Goal: Task Accomplishment & Management: Manage account settings

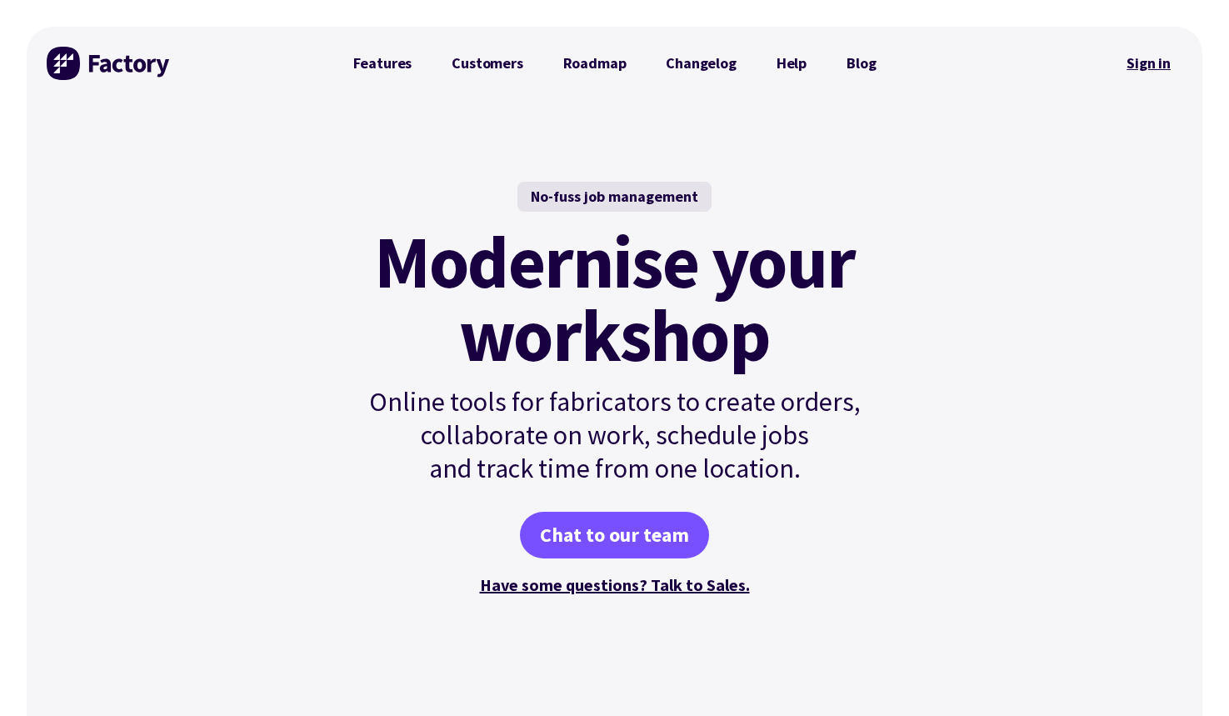
click at [1153, 58] on link "Sign in" at bounding box center [1149, 63] width 68 height 38
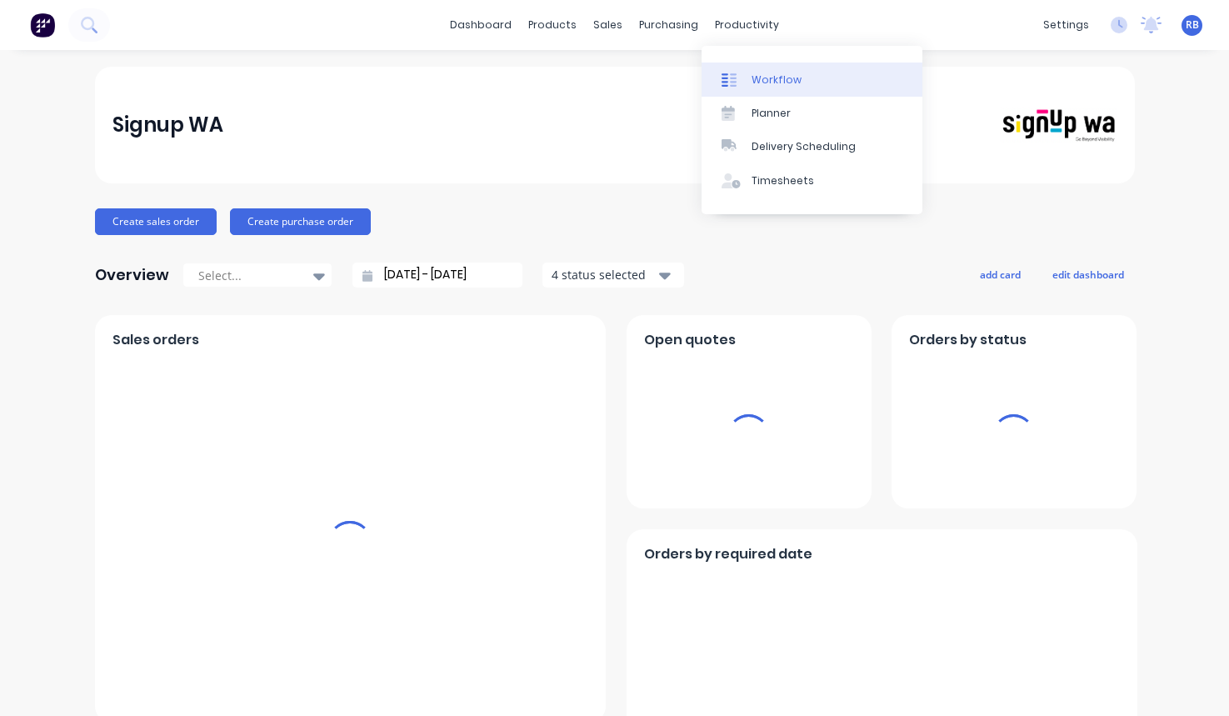
click at [799, 83] on link "Workflow" at bounding box center [812, 79] width 221 height 33
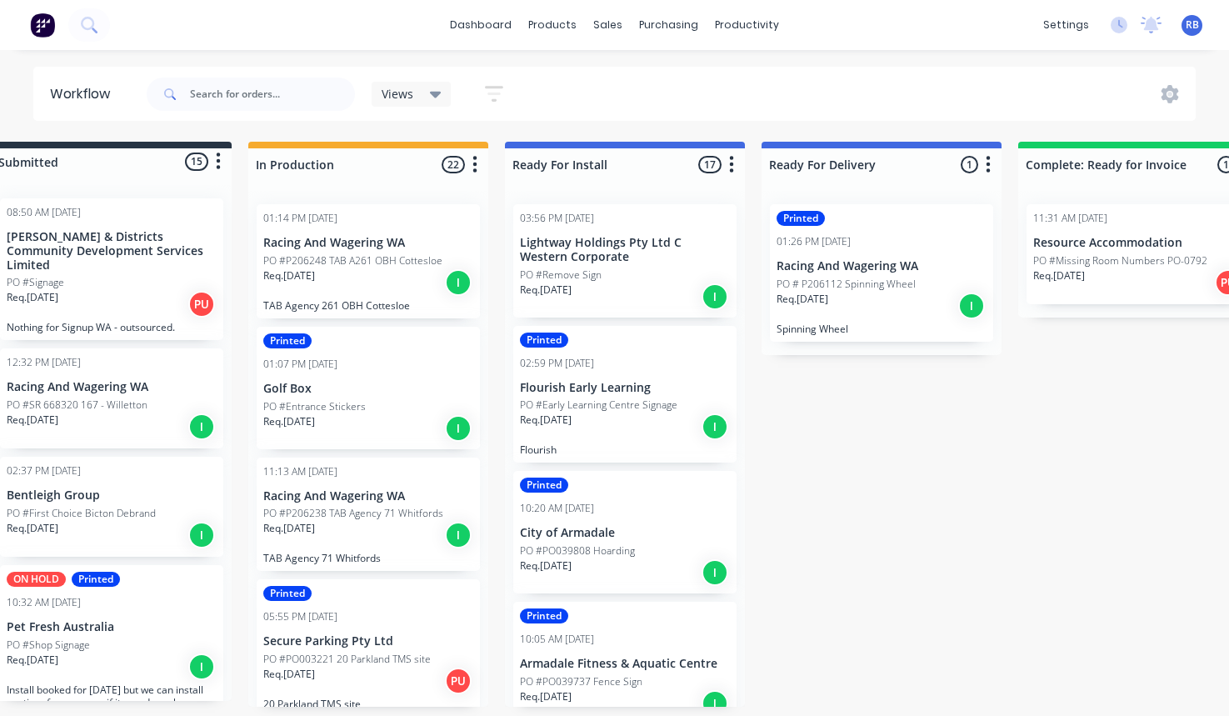
scroll to position [0, 49]
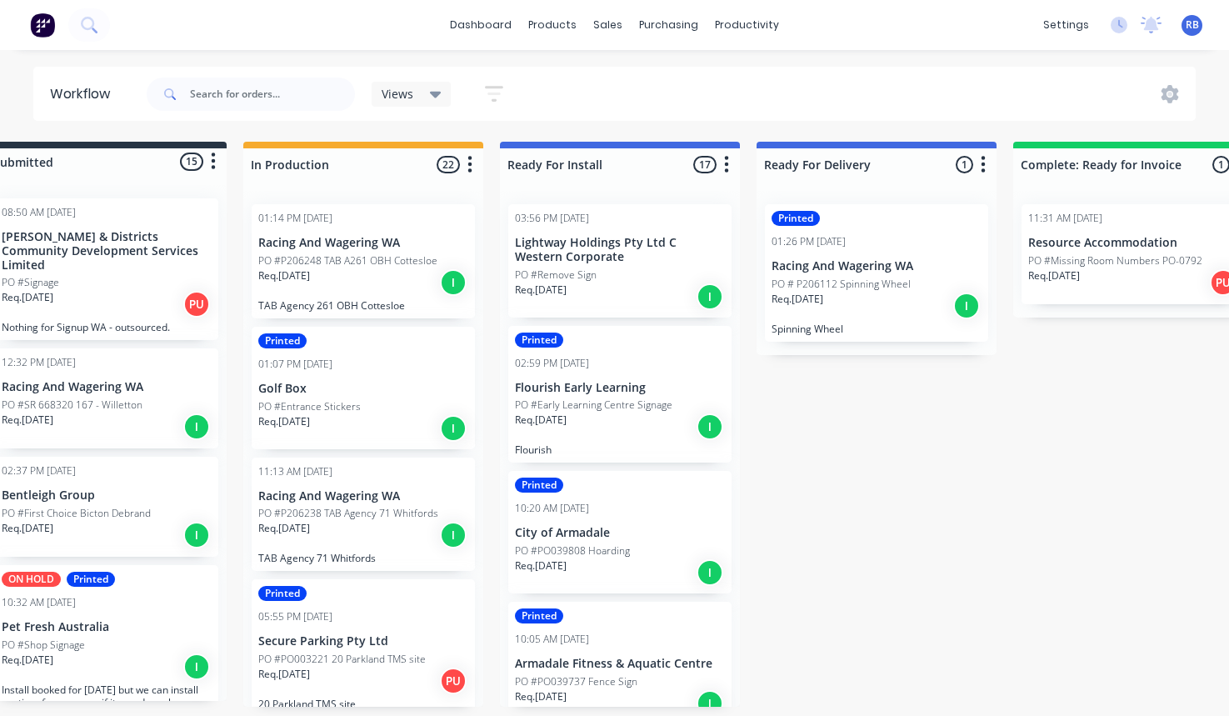
click at [1094, 265] on p "PO #Missing Room Numbers PO-0792" at bounding box center [1115, 260] width 174 height 15
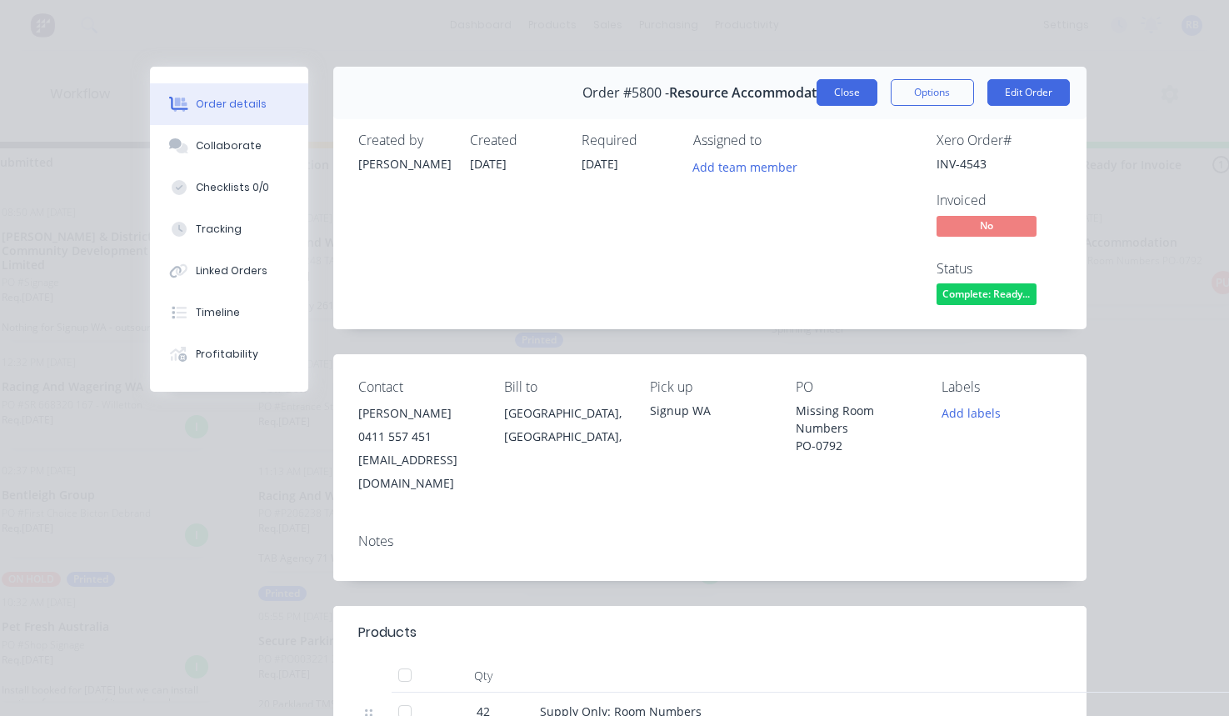
click at [863, 102] on button "Close" at bounding box center [847, 92] width 61 height 27
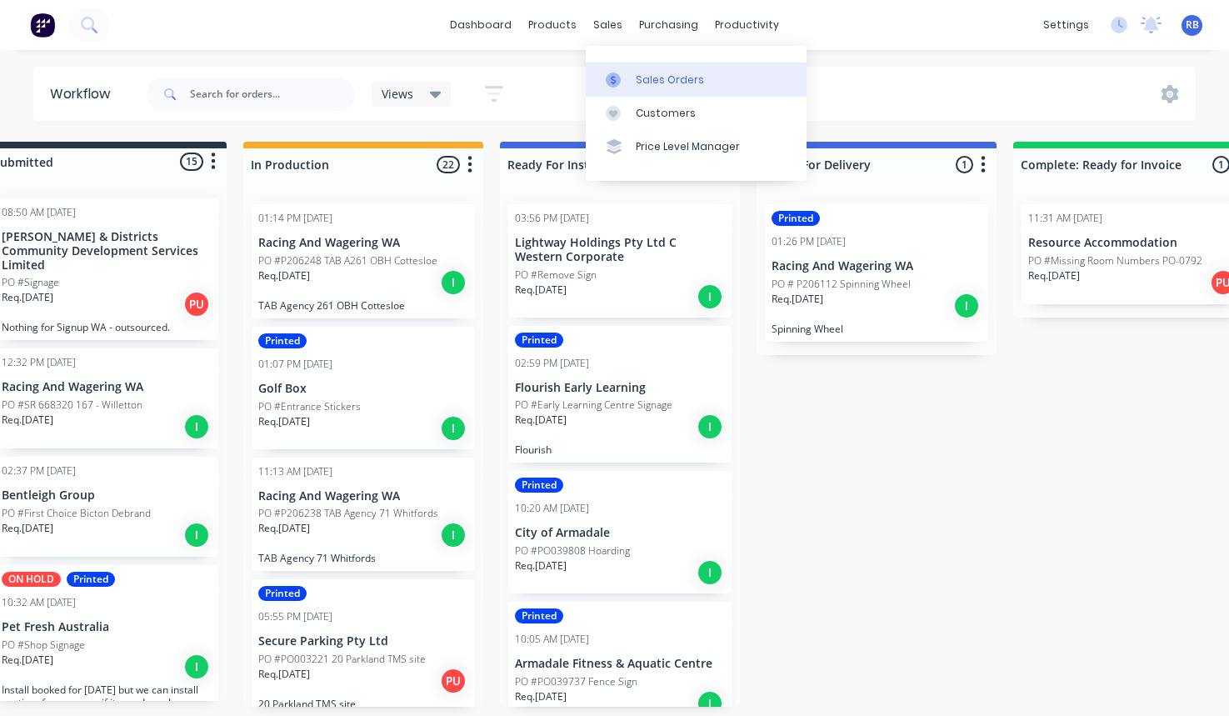
click at [688, 80] on div "Sales Orders" at bounding box center [670, 80] width 68 height 15
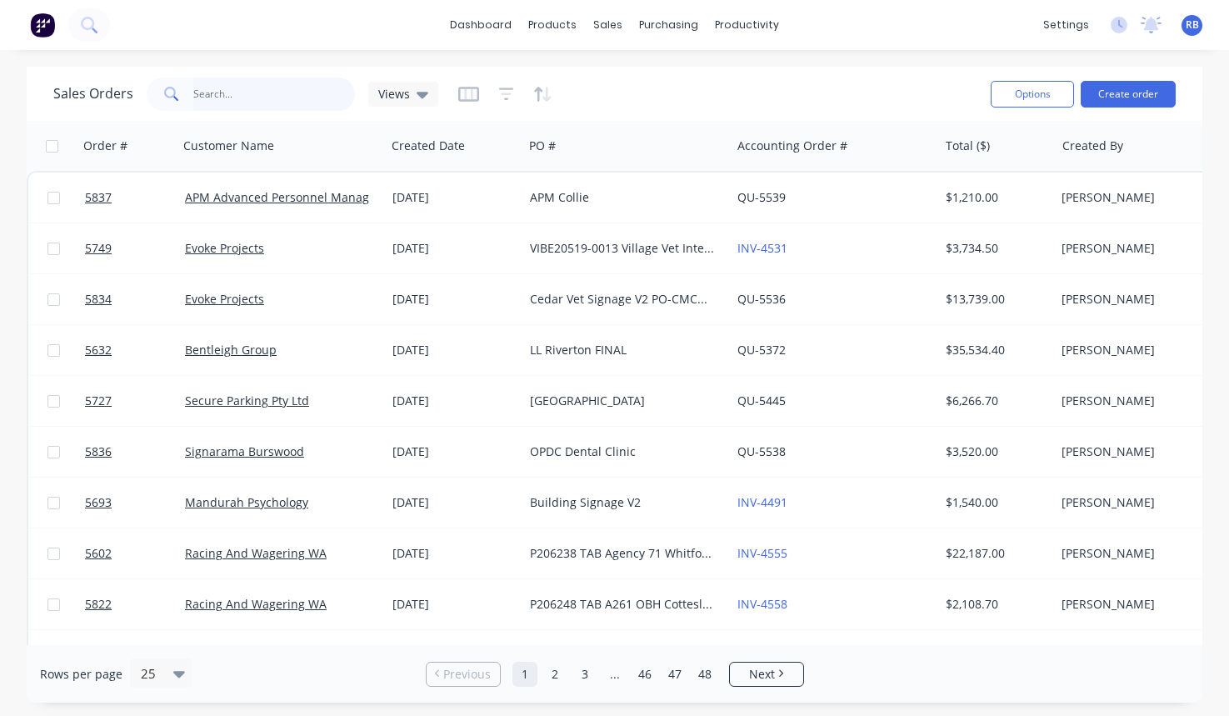
click at [216, 103] on input "text" at bounding box center [274, 94] width 163 height 33
type input "resource"
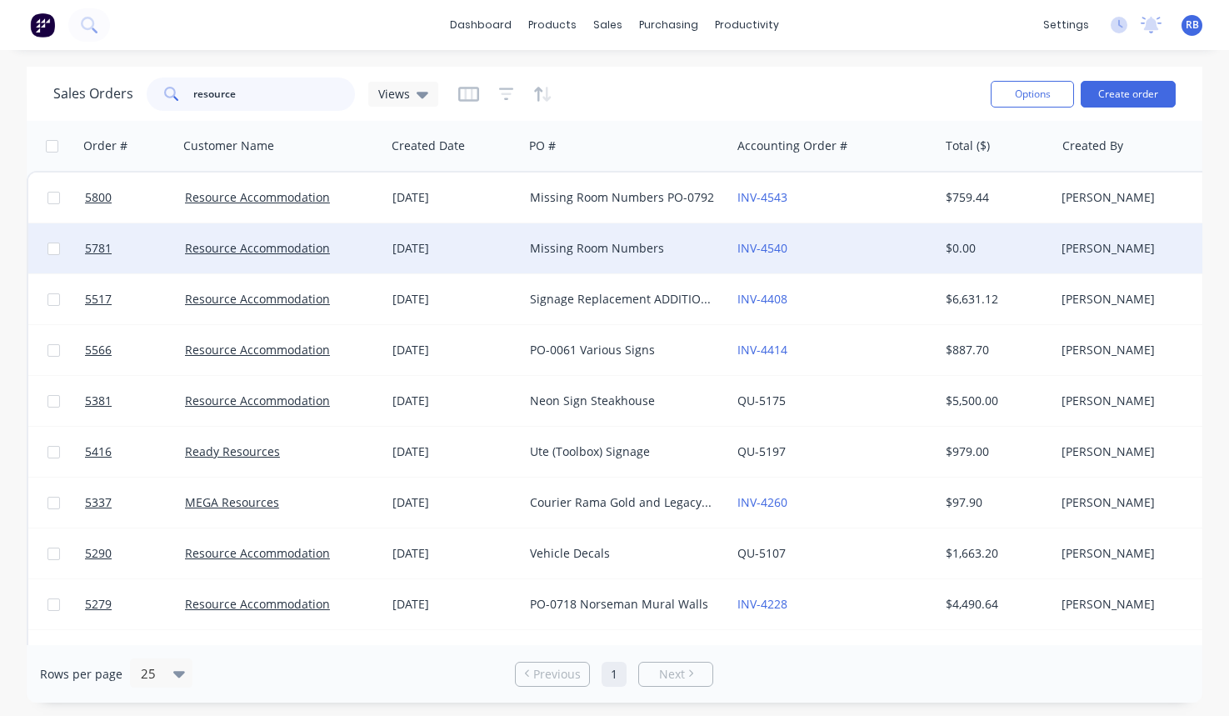
scroll to position [0, 113]
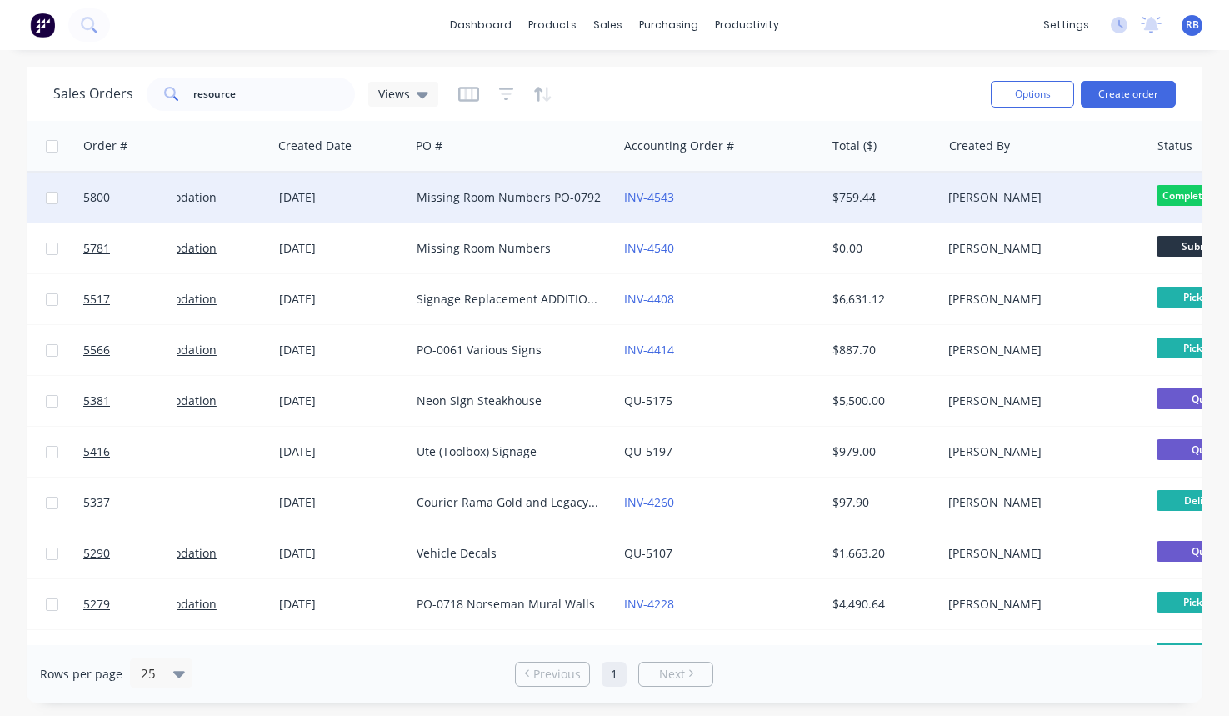
click at [711, 198] on div "INV-4543" at bounding box center [716, 197] width 185 height 17
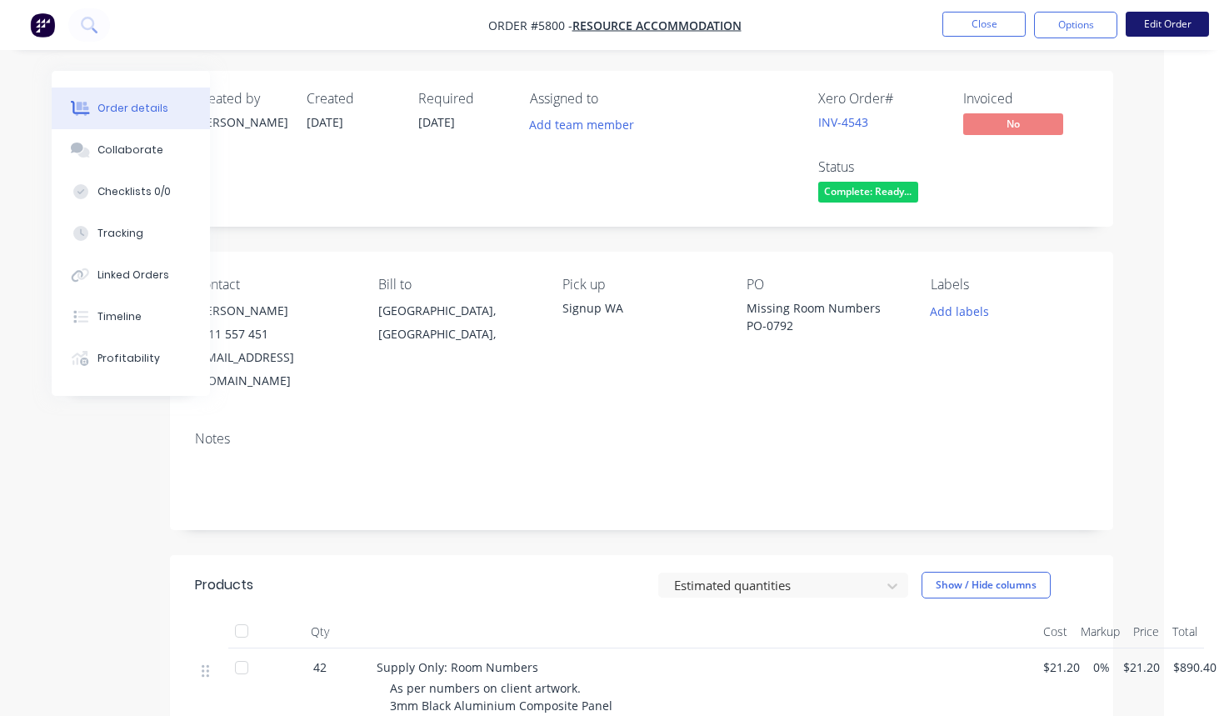
scroll to position [0, 65]
click at [1172, 22] on button "Edit Order" at bounding box center [1167, 24] width 83 height 25
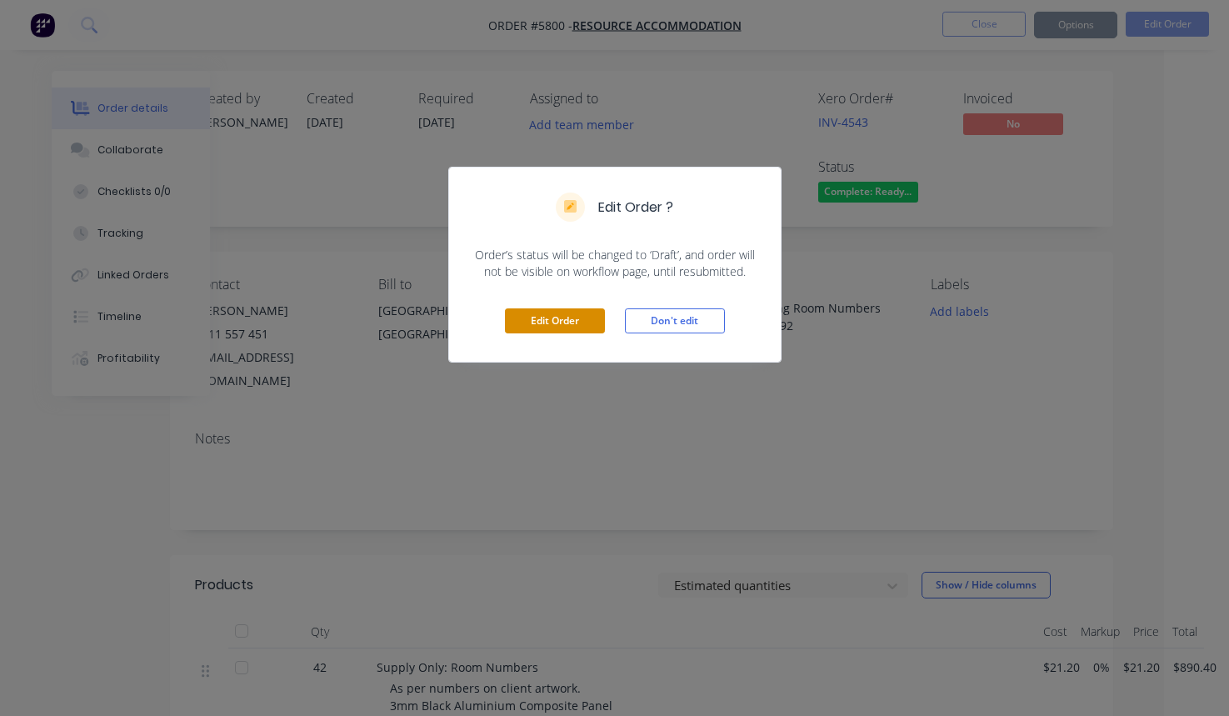
click at [550, 323] on button "Edit Order" at bounding box center [555, 320] width 100 height 25
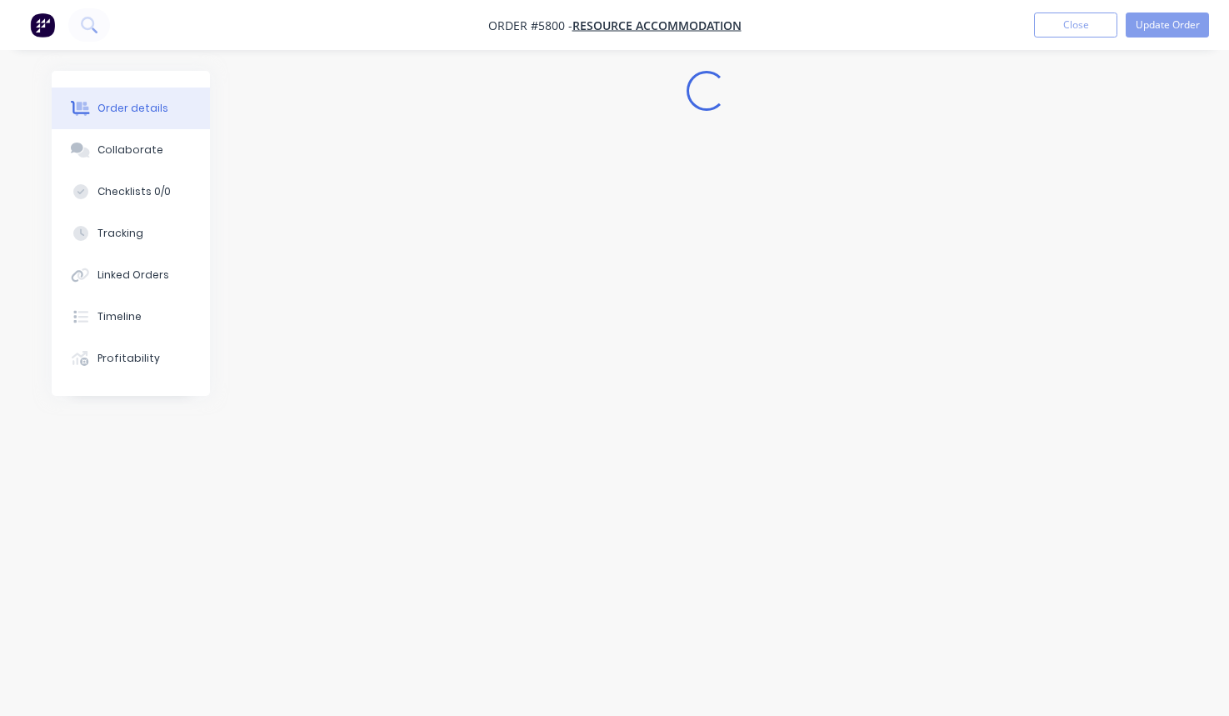
scroll to position [0, 0]
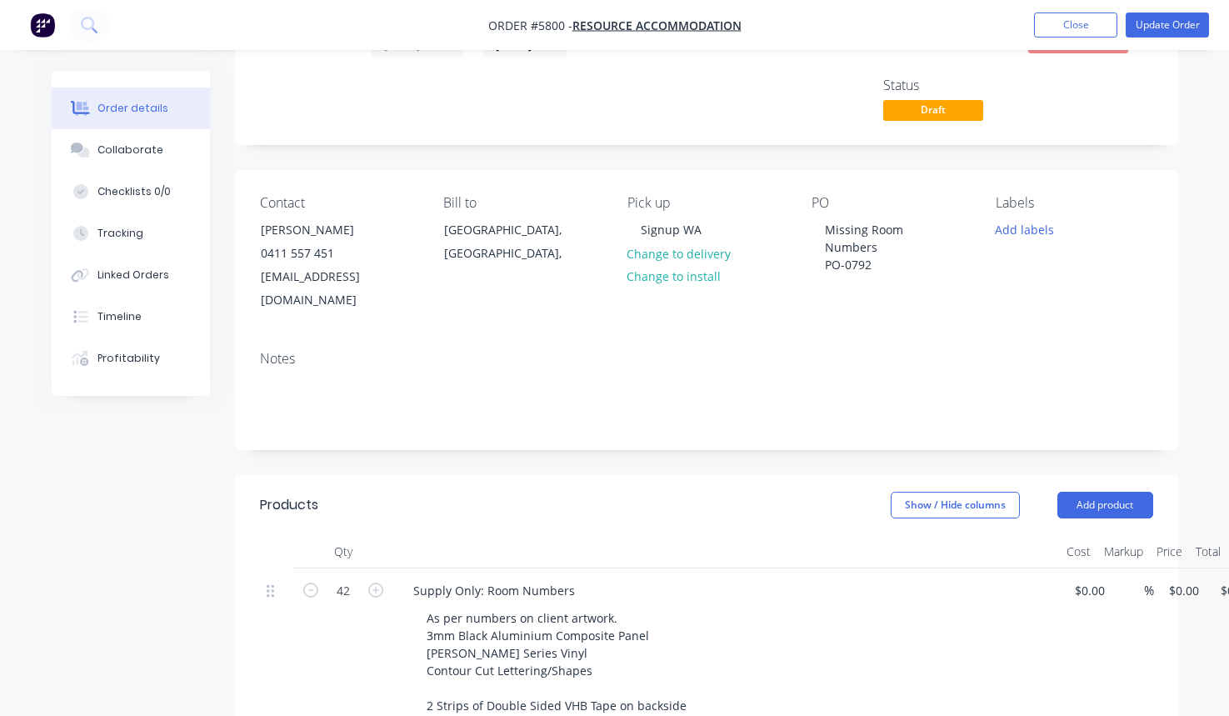
type input "$21.20"
type input "$890.40"
type input "$-200.00"
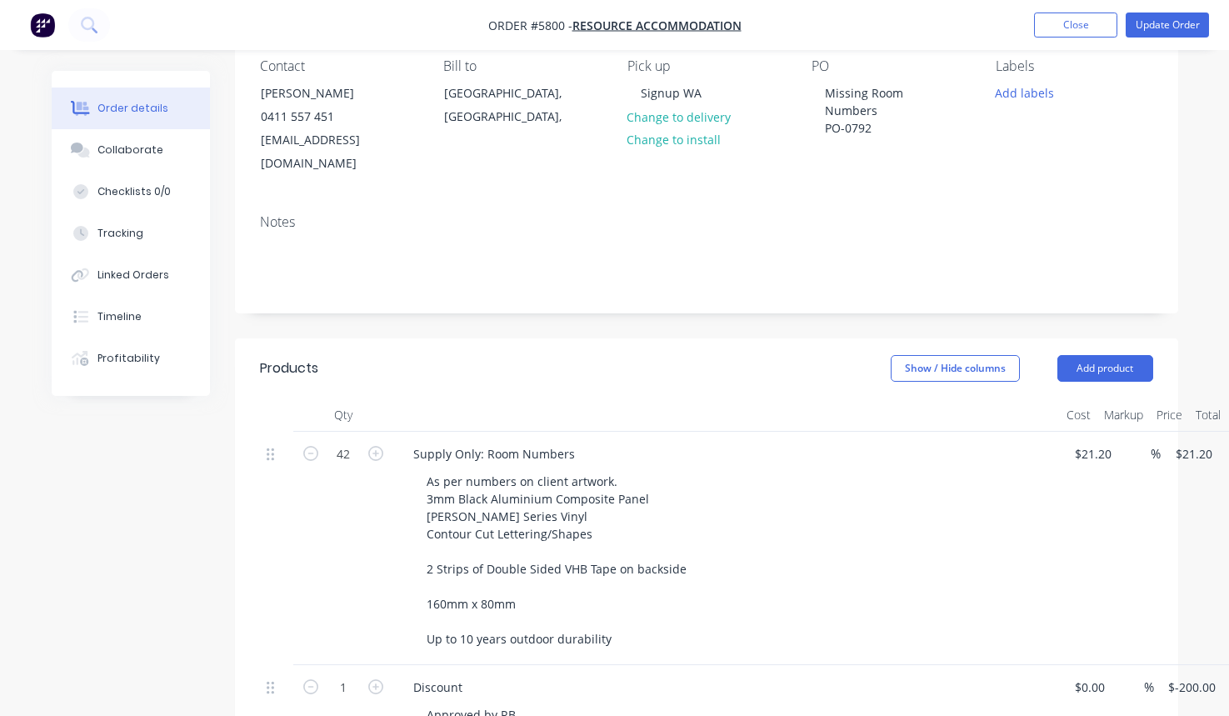
scroll to position [313, 0]
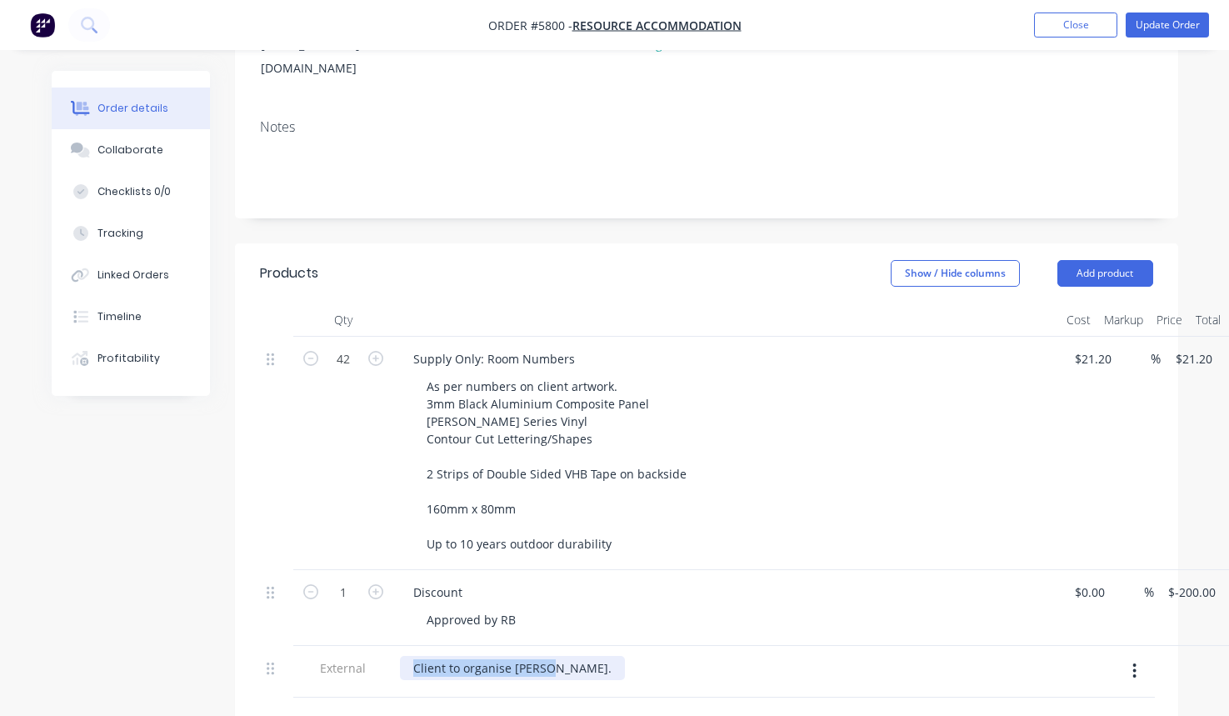
drag, startPoint x: 550, startPoint y: 646, endPoint x: 363, endPoint y: 646, distance: 187.5
click at [363, 646] on div "External Client to organise Sykes." at bounding box center [706, 672] width 893 height 52
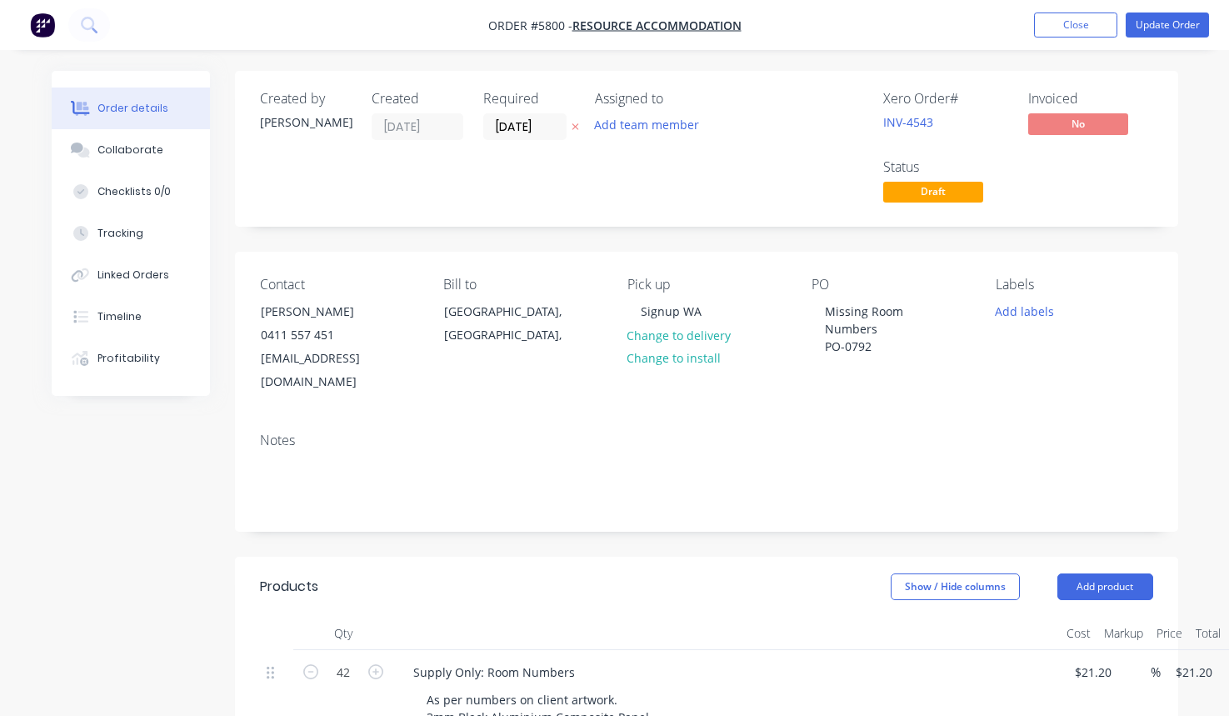
scroll to position [0, 0]
click at [1168, 26] on button "Update Order" at bounding box center [1167, 25] width 83 height 25
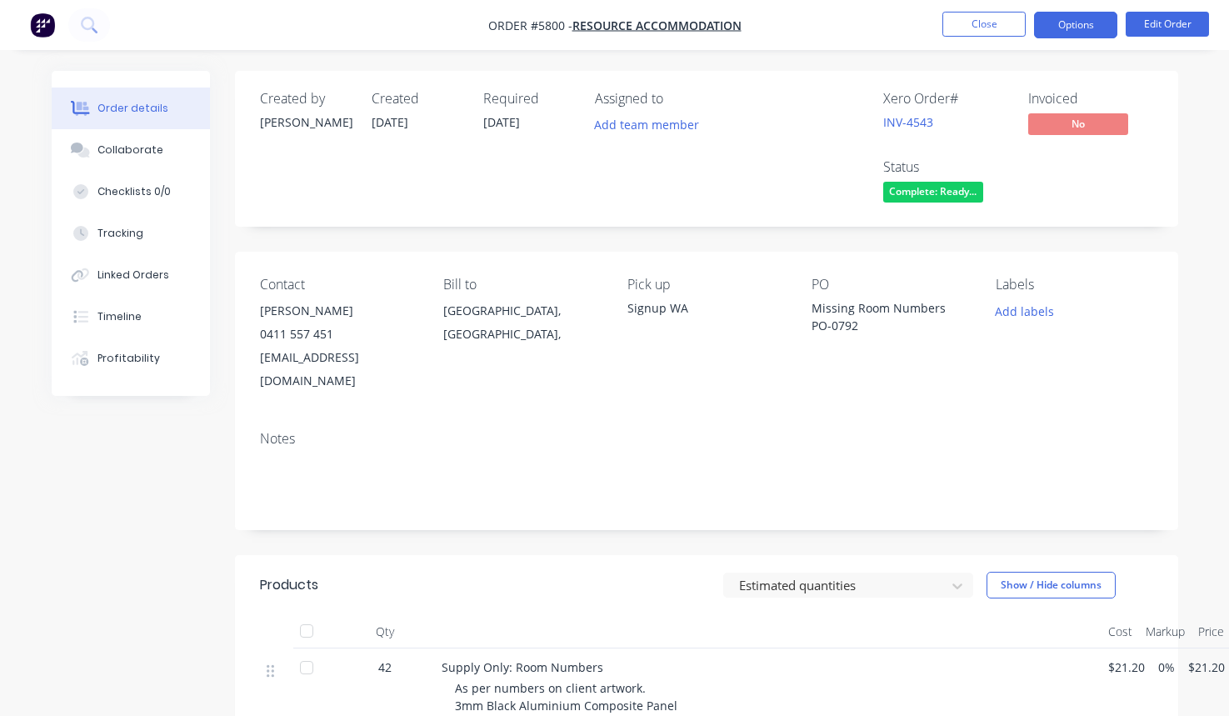
click at [1065, 29] on button "Options" at bounding box center [1075, 25] width 83 height 27
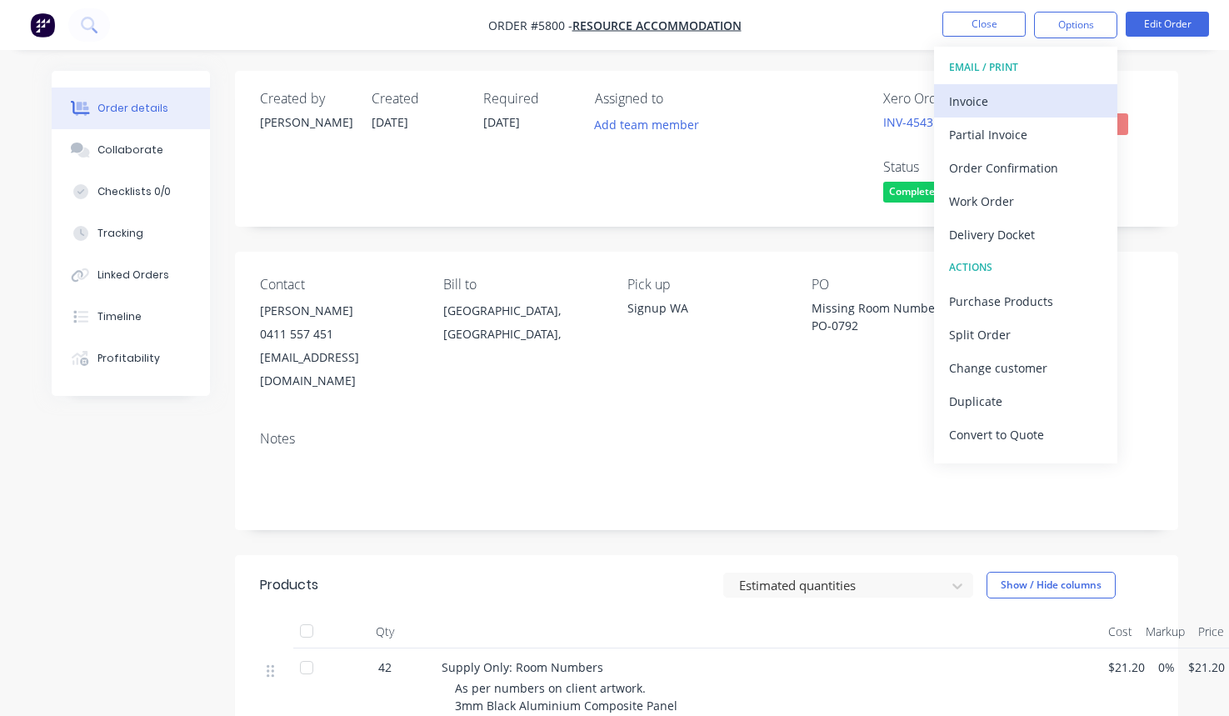
click at [978, 97] on div "Invoice" at bounding box center [1025, 101] width 153 height 24
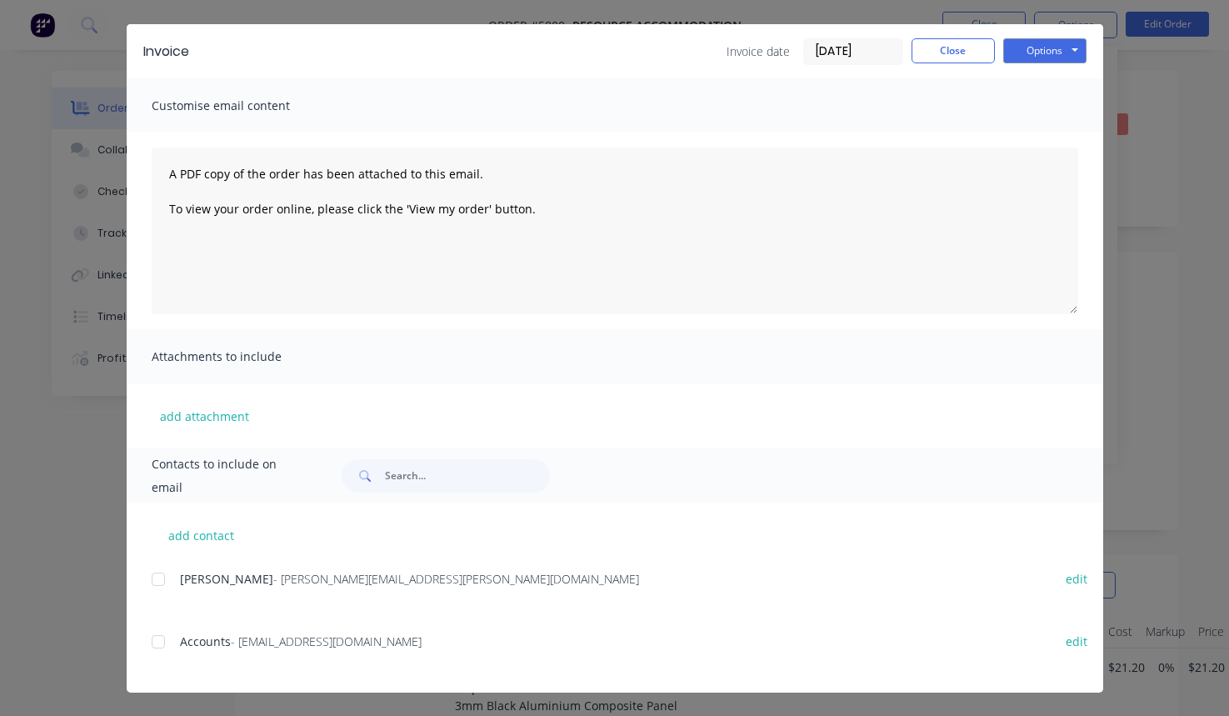
scroll to position [43, 0]
click at [158, 643] on div at bounding box center [158, 641] width 33 height 33
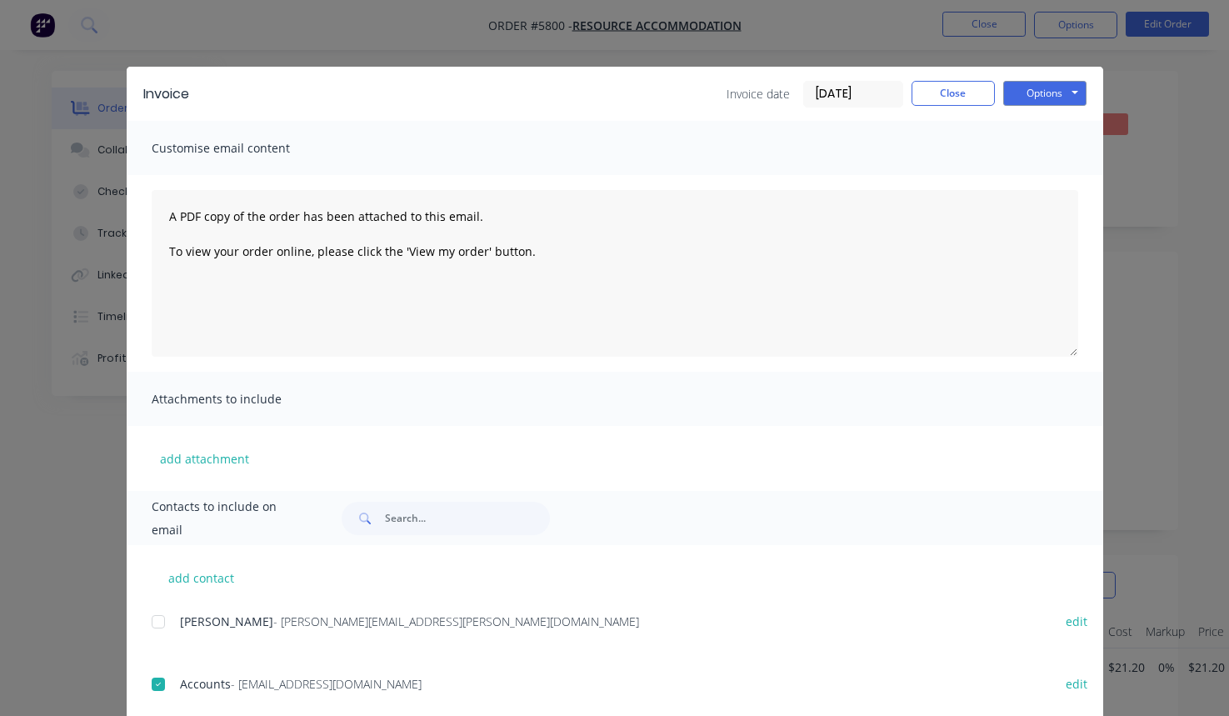
scroll to position [0, 0]
click at [1048, 91] on button "Options" at bounding box center [1044, 93] width 83 height 25
click at [1053, 178] on button "Email" at bounding box center [1056, 178] width 107 height 28
click at [942, 98] on button "Close" at bounding box center [953, 93] width 83 height 25
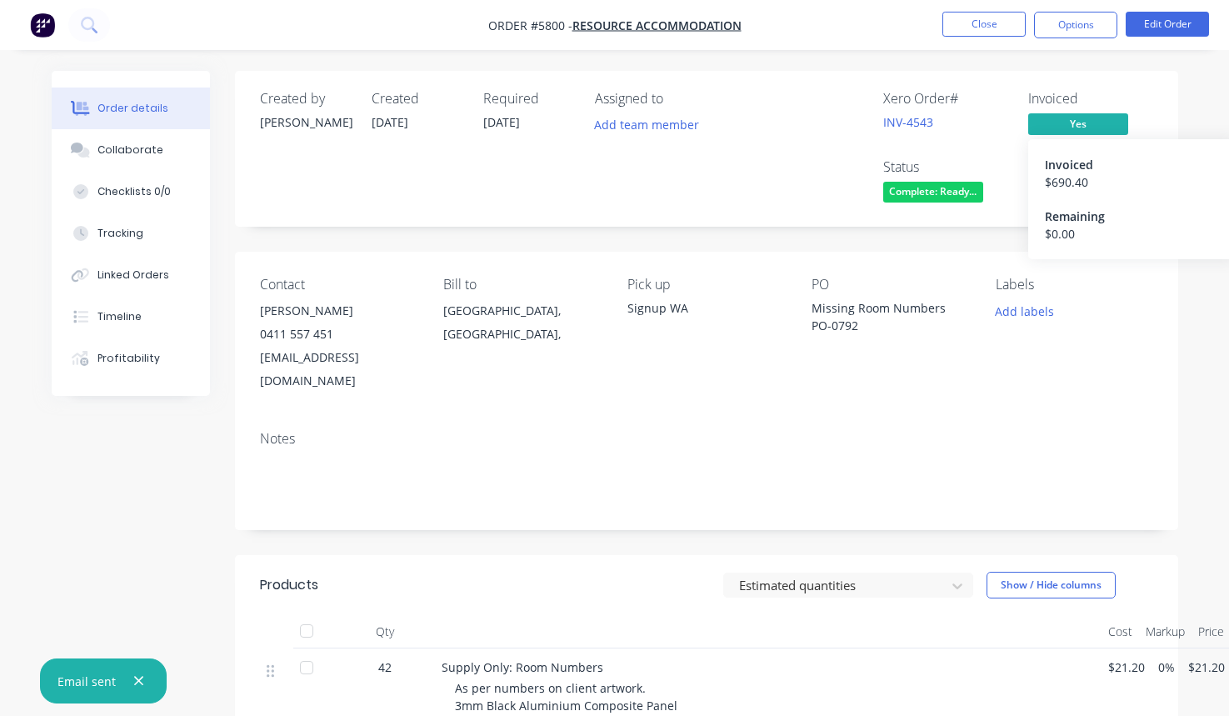
click at [1093, 123] on span "Yes" at bounding box center [1078, 123] width 100 height 21
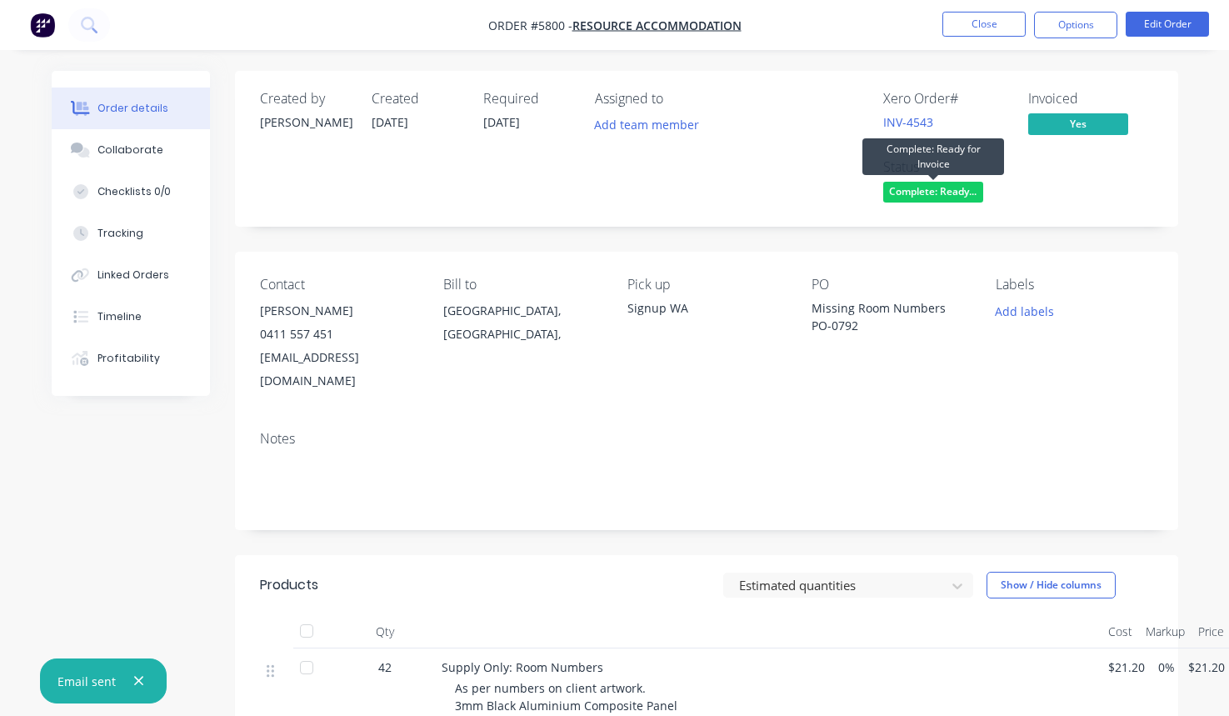
click at [938, 184] on span "Complete: Ready..." at bounding box center [933, 192] width 100 height 21
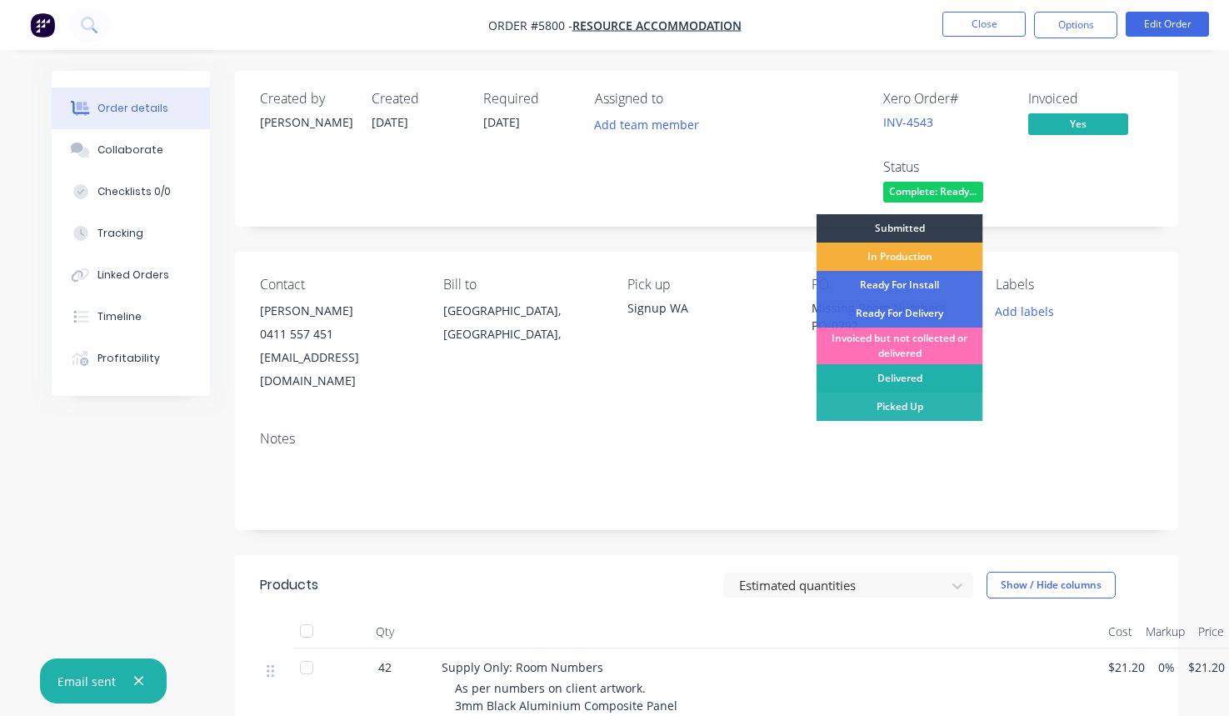
click at [907, 374] on div "Delivered" at bounding box center [900, 378] width 167 height 28
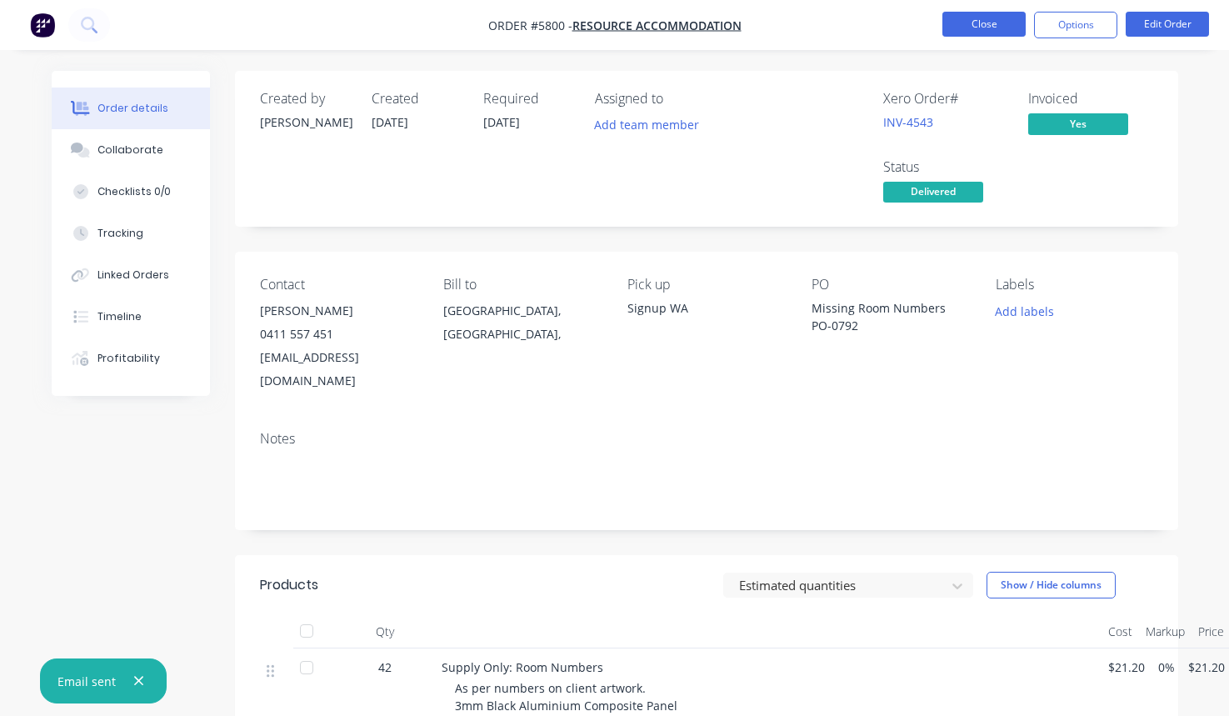
click at [975, 20] on button "Close" at bounding box center [984, 24] width 83 height 25
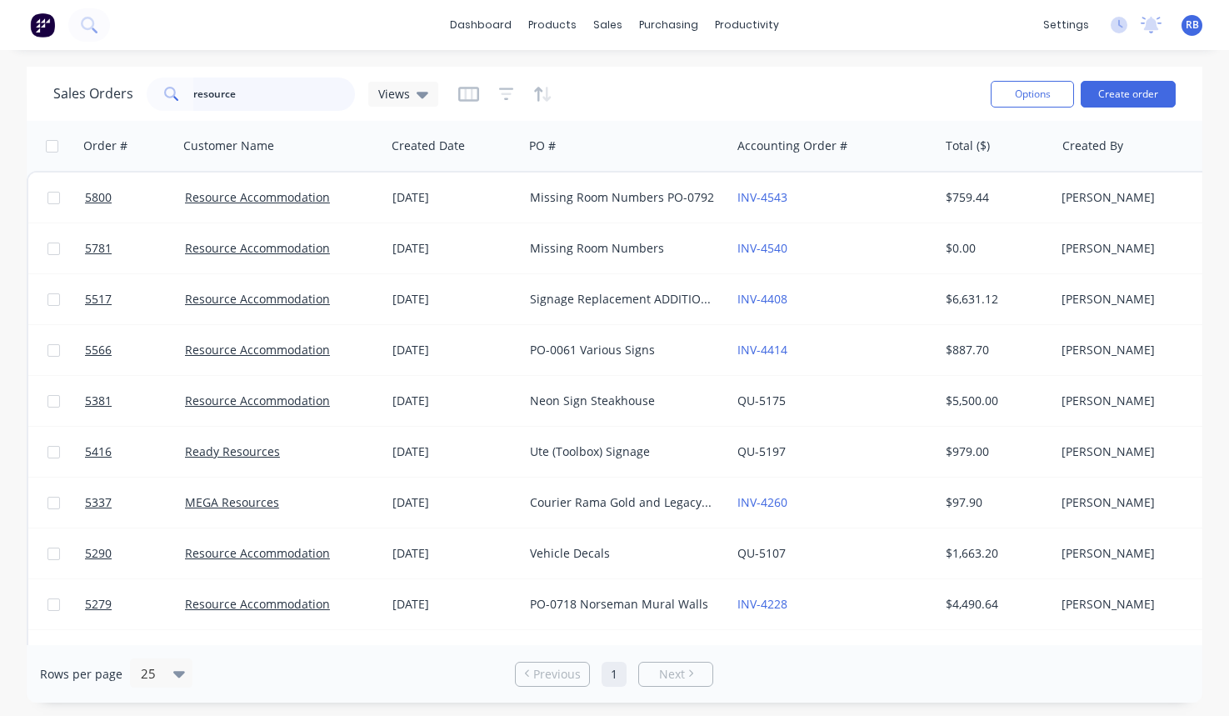
drag, startPoint x: 250, startPoint y: 105, endPoint x: 98, endPoint y: 103, distance: 152.5
click at [98, 103] on div "Sales Orders resource Views" at bounding box center [245, 94] width 385 height 33
drag, startPoint x: 254, startPoint y: 89, endPoint x: 143, endPoint y: 89, distance: 111.7
click at [143, 89] on div "Sales Orders resource Views" at bounding box center [245, 94] width 385 height 33
type input "boho"
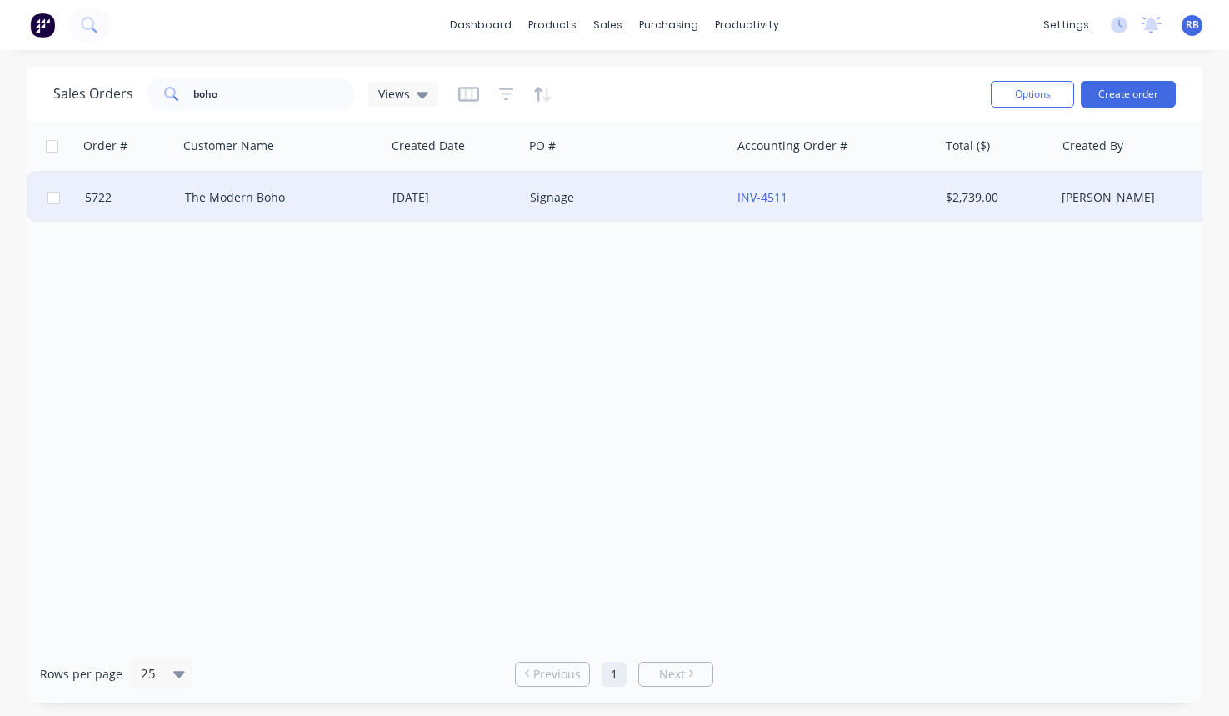
click at [340, 185] on div "The Modern Boho" at bounding box center [282, 198] width 208 height 50
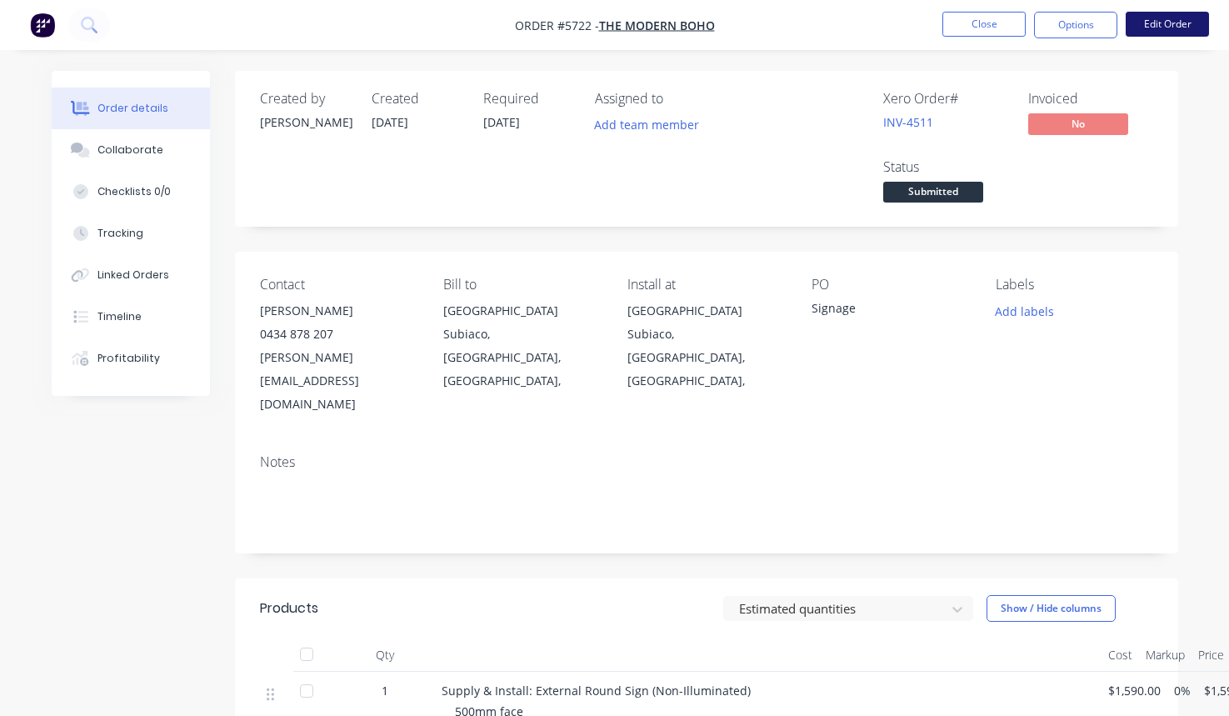
click at [1182, 21] on button "Edit Order" at bounding box center [1167, 24] width 83 height 25
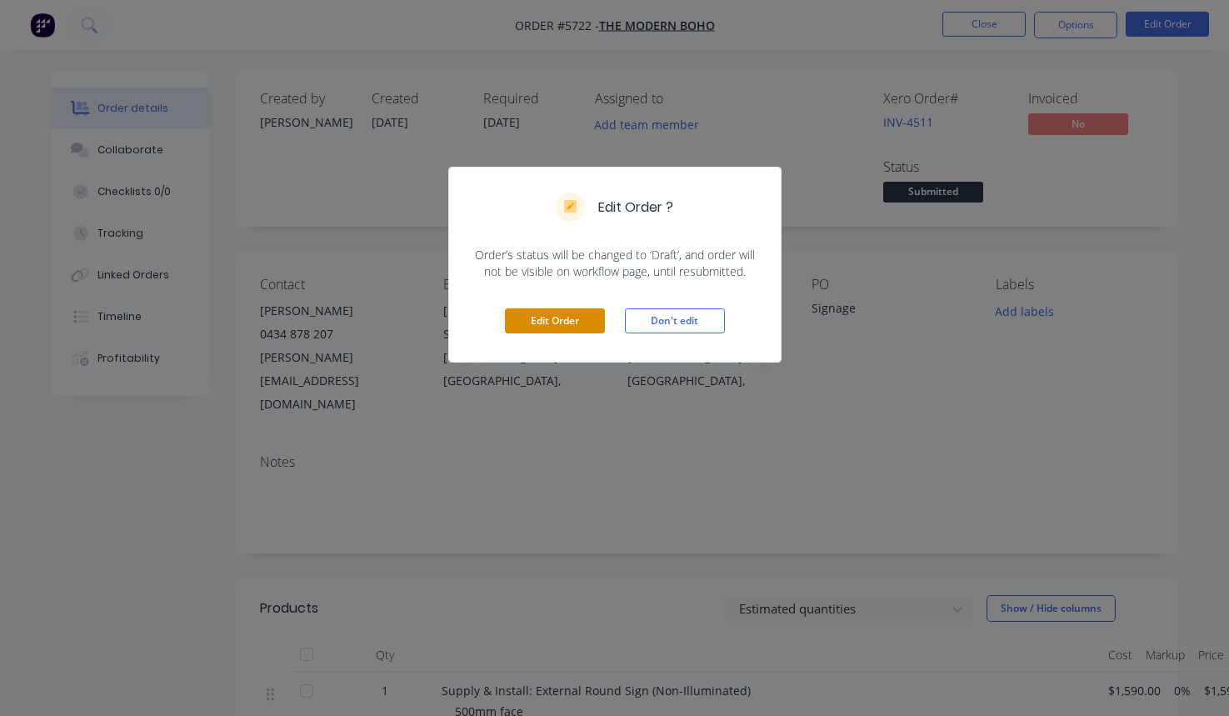
click at [541, 319] on button "Edit Order" at bounding box center [555, 320] width 100 height 25
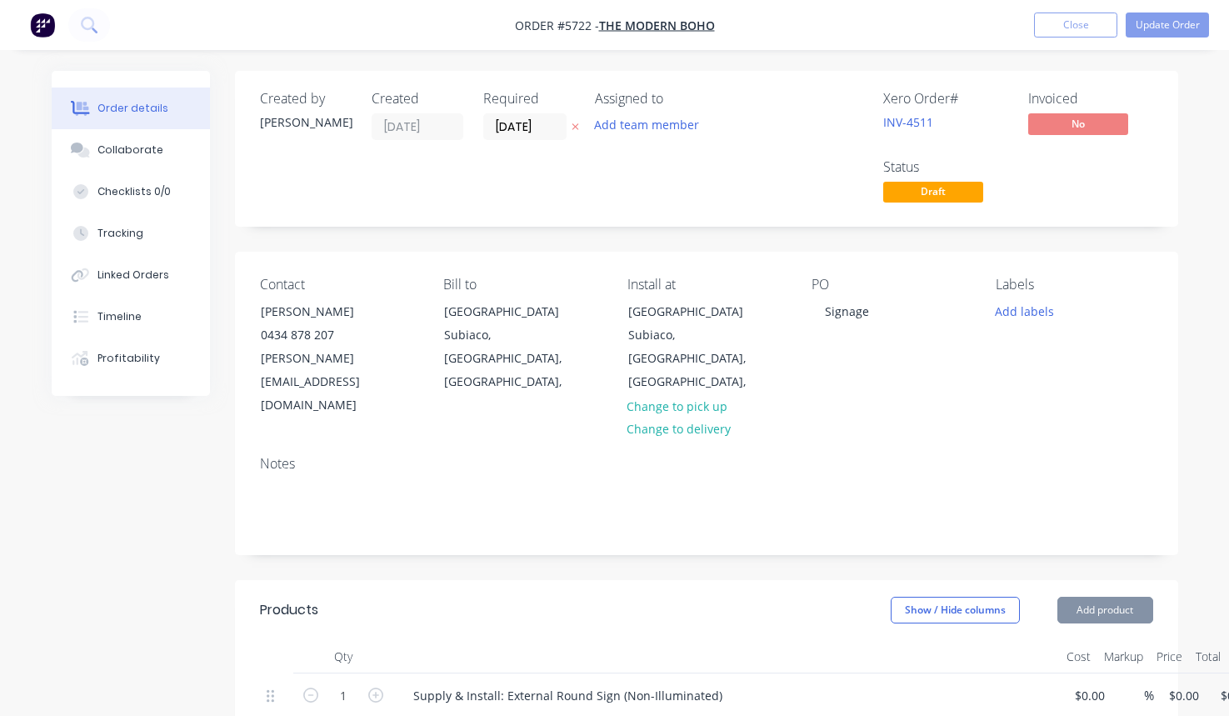
type input "$1,590.00"
type input "$50.00"
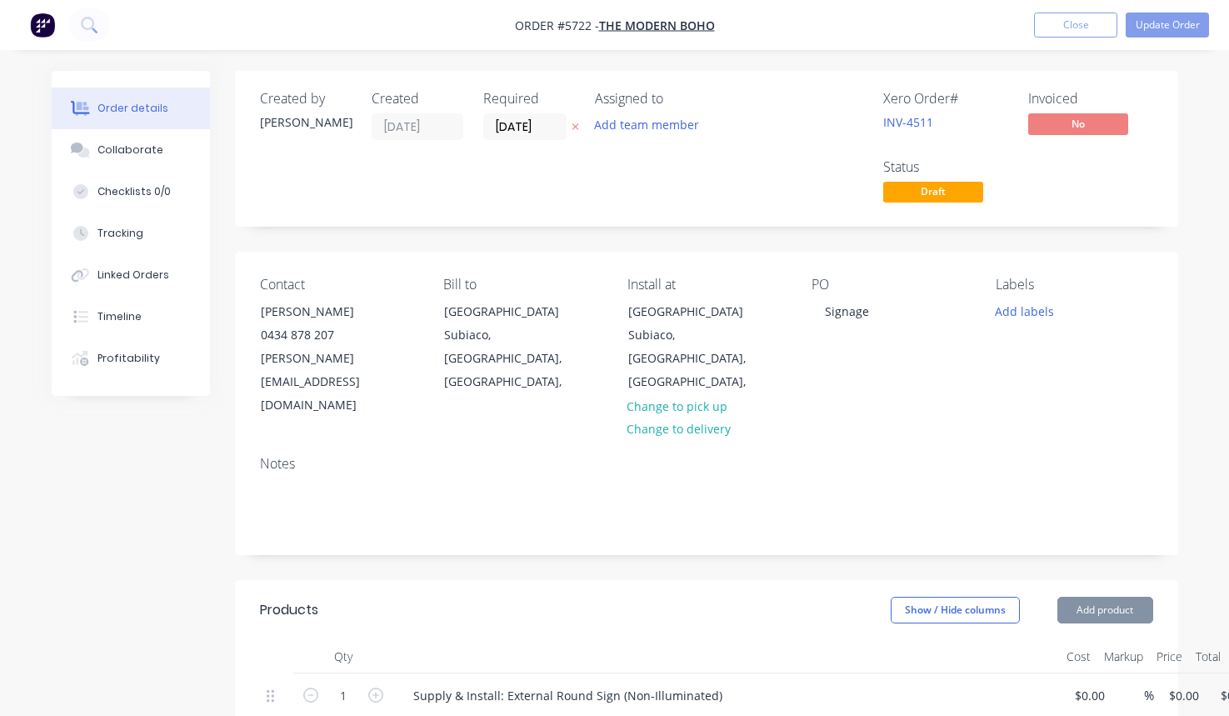
type input "$50.00"
type input "$560.00"
type input "$100.00"
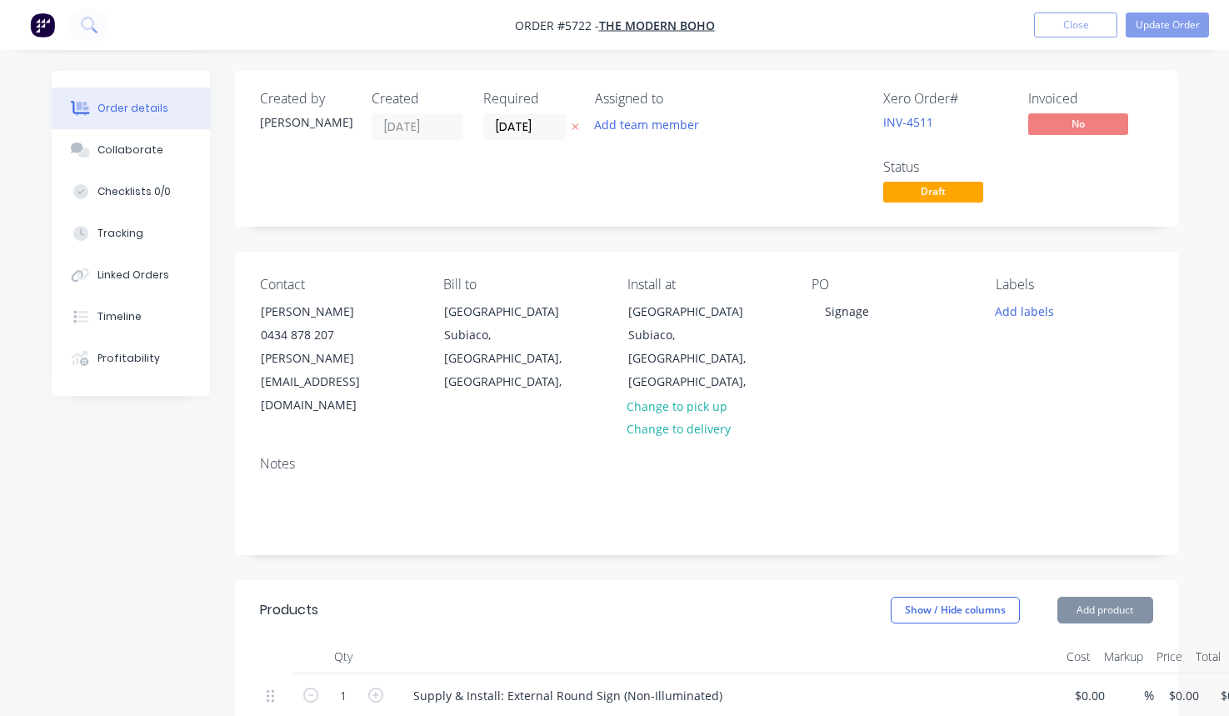
type input "$100.00"
type input "$190.00"
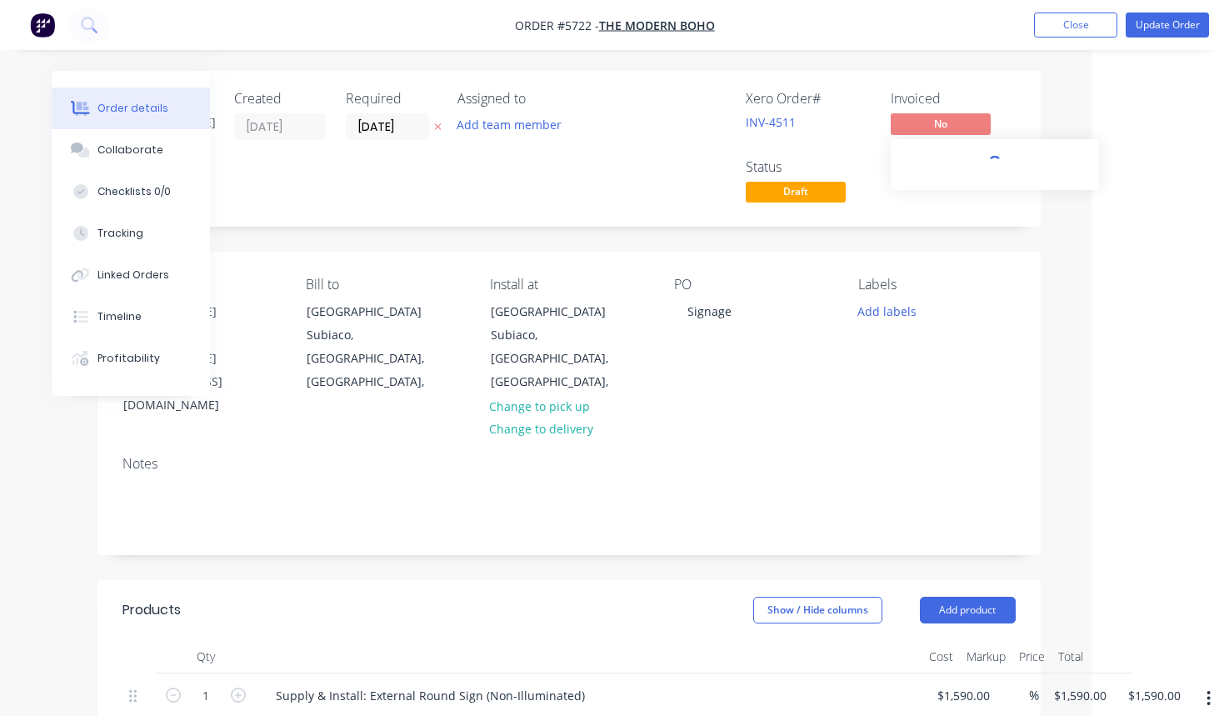
scroll to position [0, 138]
click at [1087, 20] on button "Close" at bounding box center [1075, 25] width 83 height 25
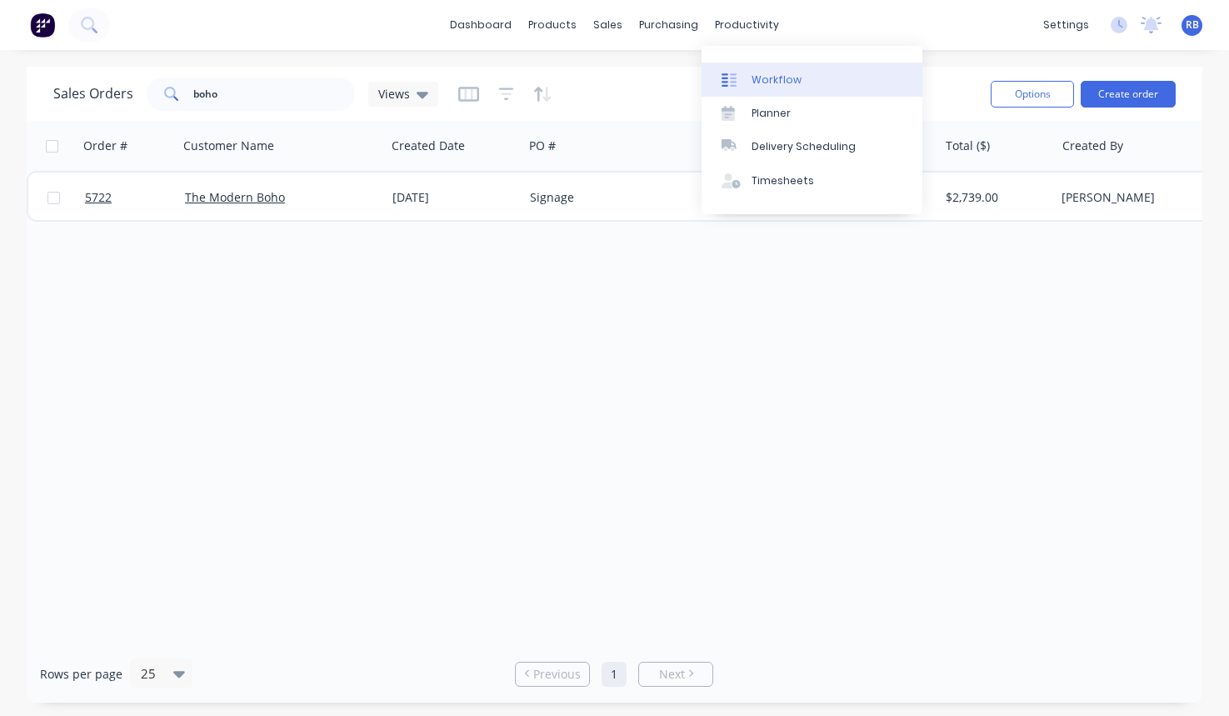
click at [776, 93] on link "Workflow" at bounding box center [812, 79] width 221 height 33
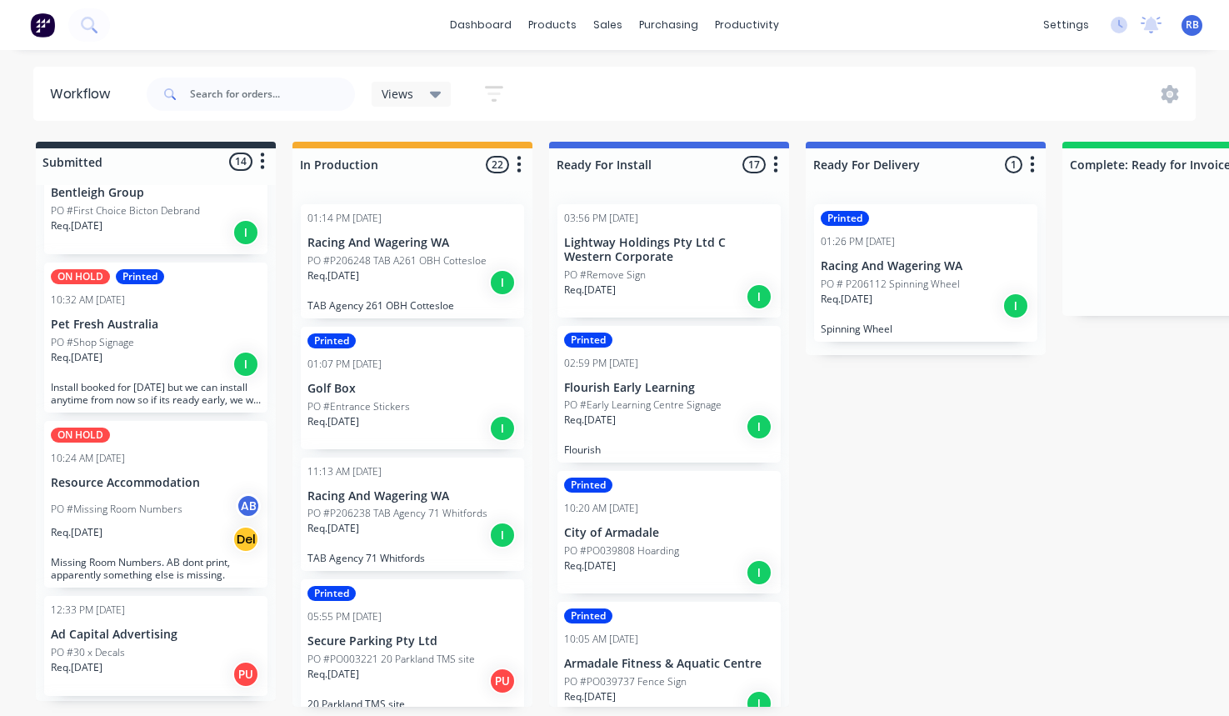
scroll to position [304, 0]
click at [145, 500] on p "PO #Missing Room Numbers" at bounding box center [117, 507] width 132 height 15
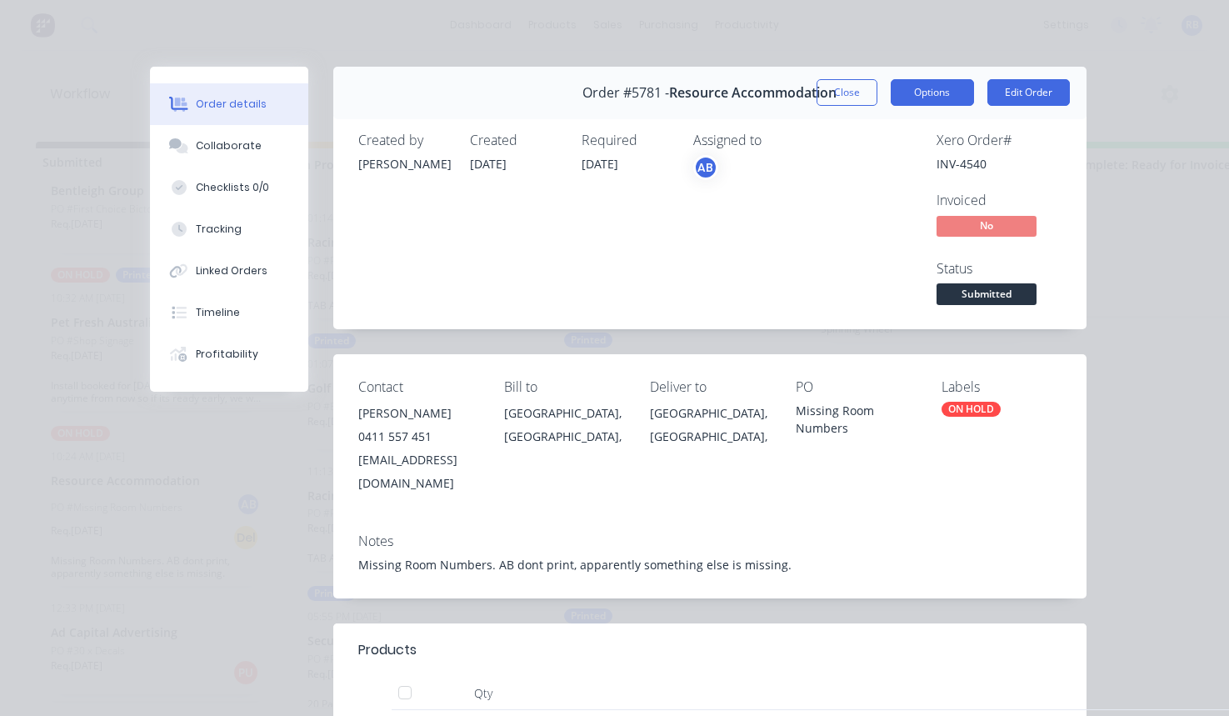
scroll to position [0, 0]
click at [933, 97] on button "Options" at bounding box center [932, 92] width 83 height 27
click at [1044, 90] on button "Edit Order" at bounding box center [1029, 92] width 83 height 27
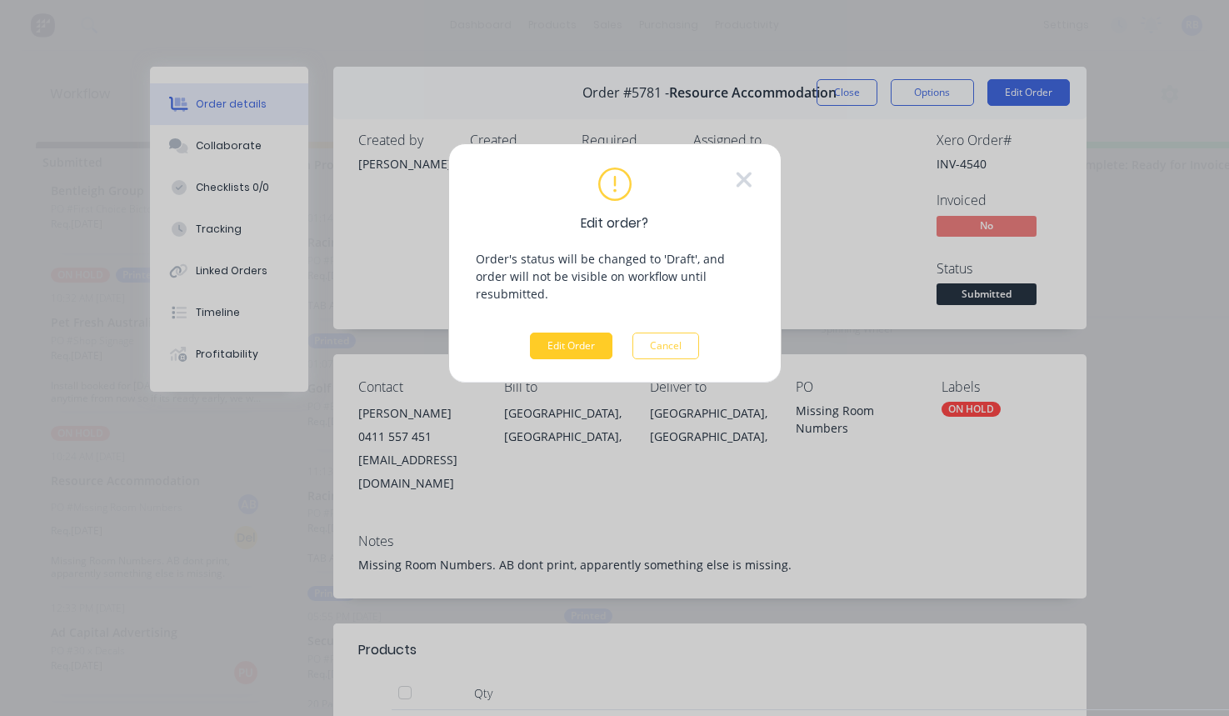
click at [572, 333] on button "Edit Order" at bounding box center [571, 346] width 83 height 27
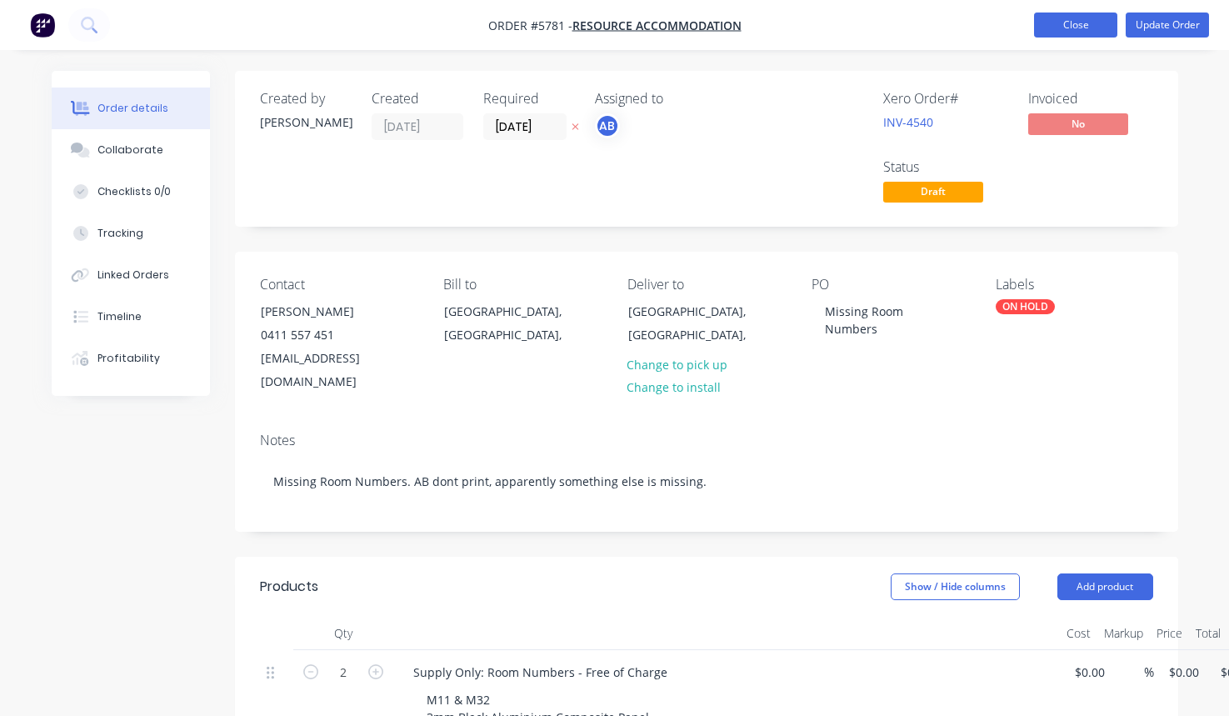
click at [1083, 18] on button "Close" at bounding box center [1075, 25] width 83 height 25
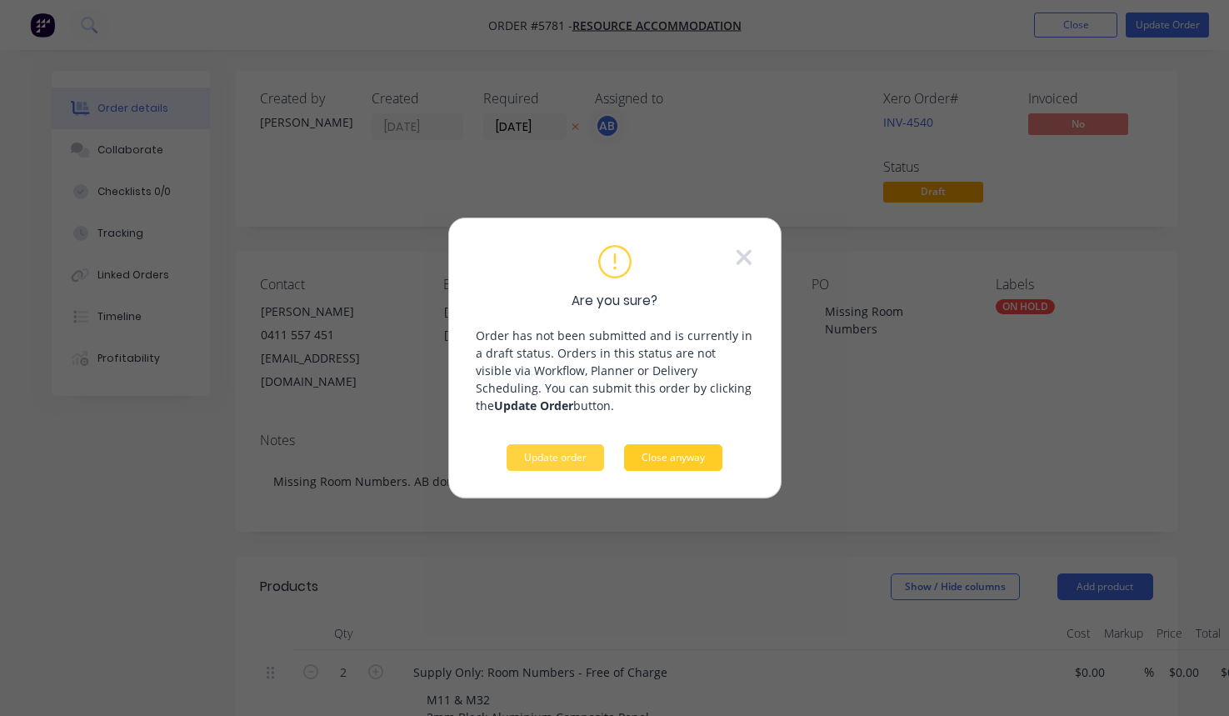
click at [678, 455] on button "Close anyway" at bounding box center [673, 457] width 98 height 27
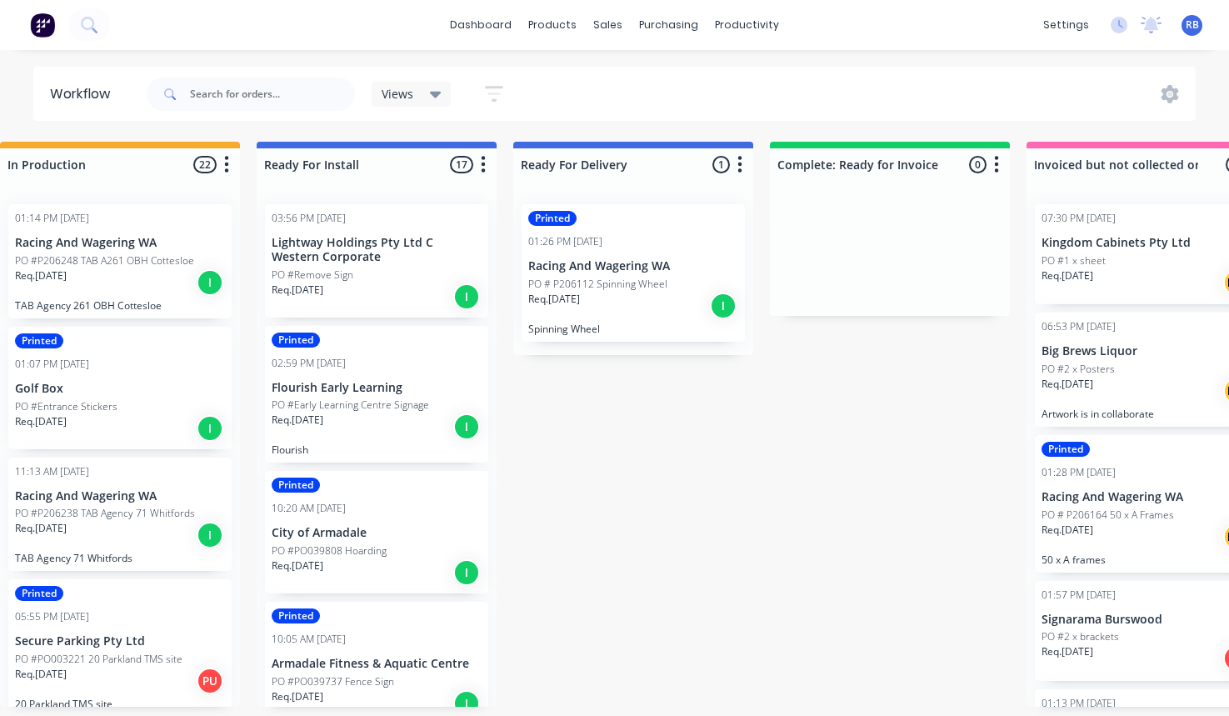
scroll to position [0, 401]
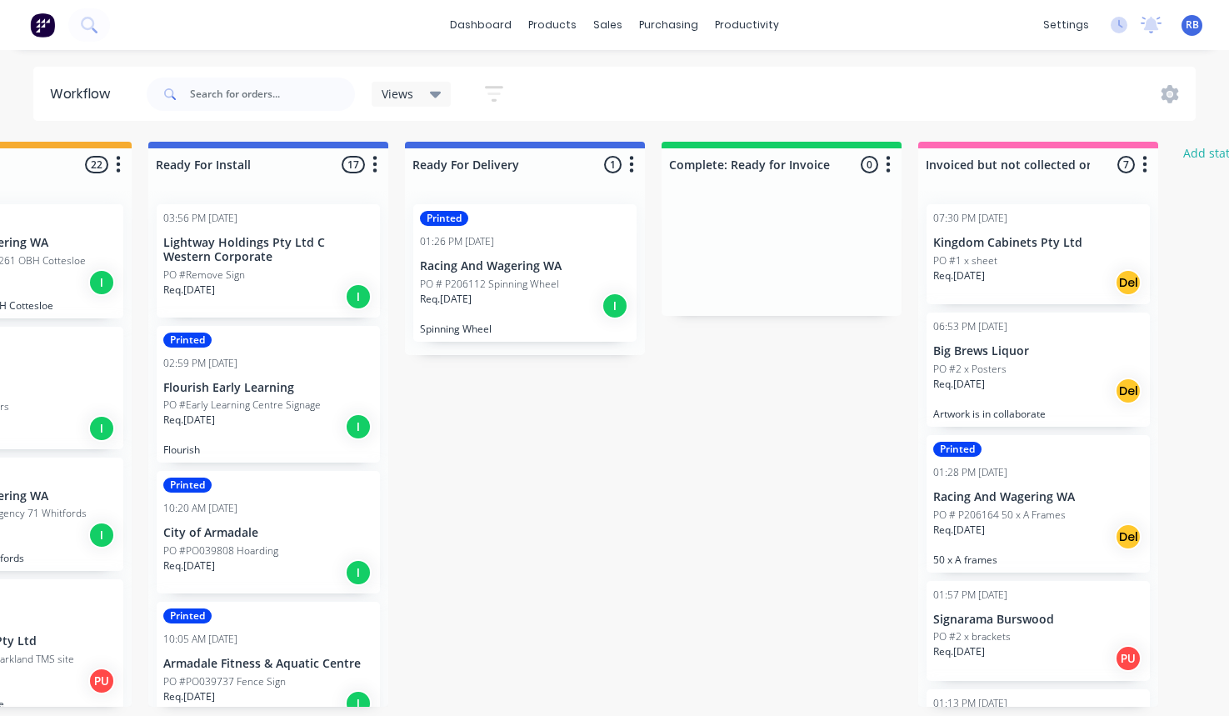
click at [968, 370] on p "PO #2 x Posters" at bounding box center [969, 369] width 73 height 15
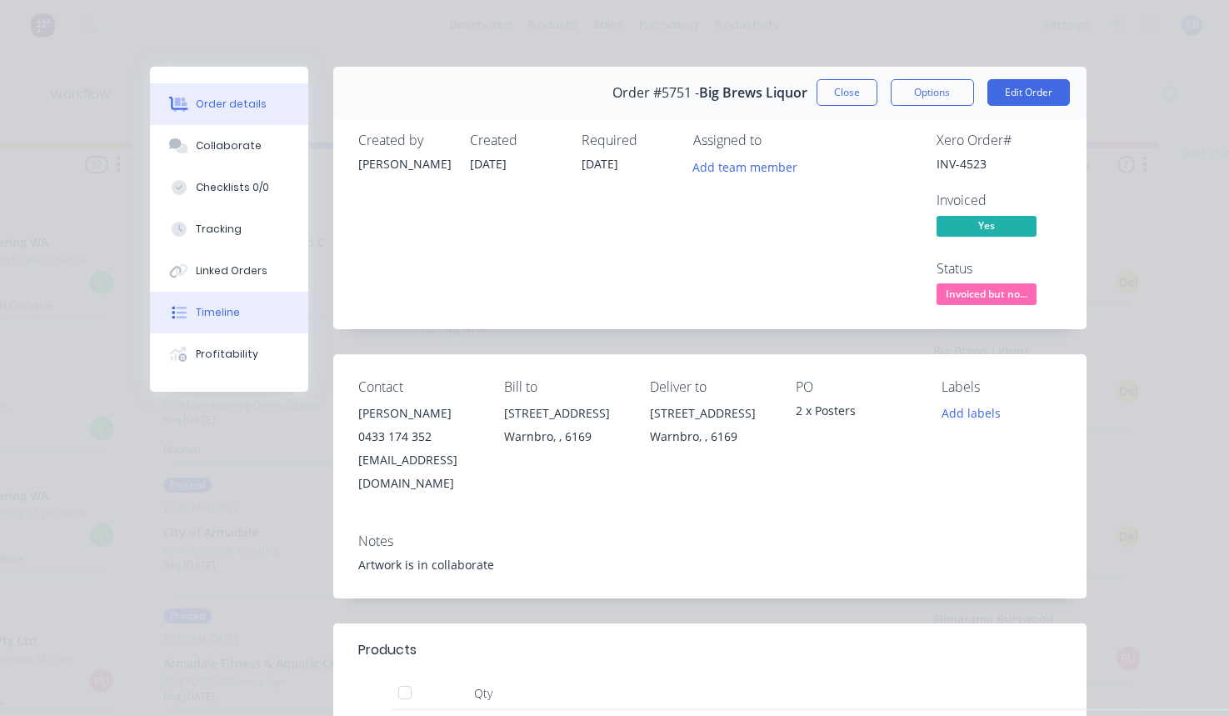
click at [225, 300] on button "Timeline" at bounding box center [229, 313] width 158 height 42
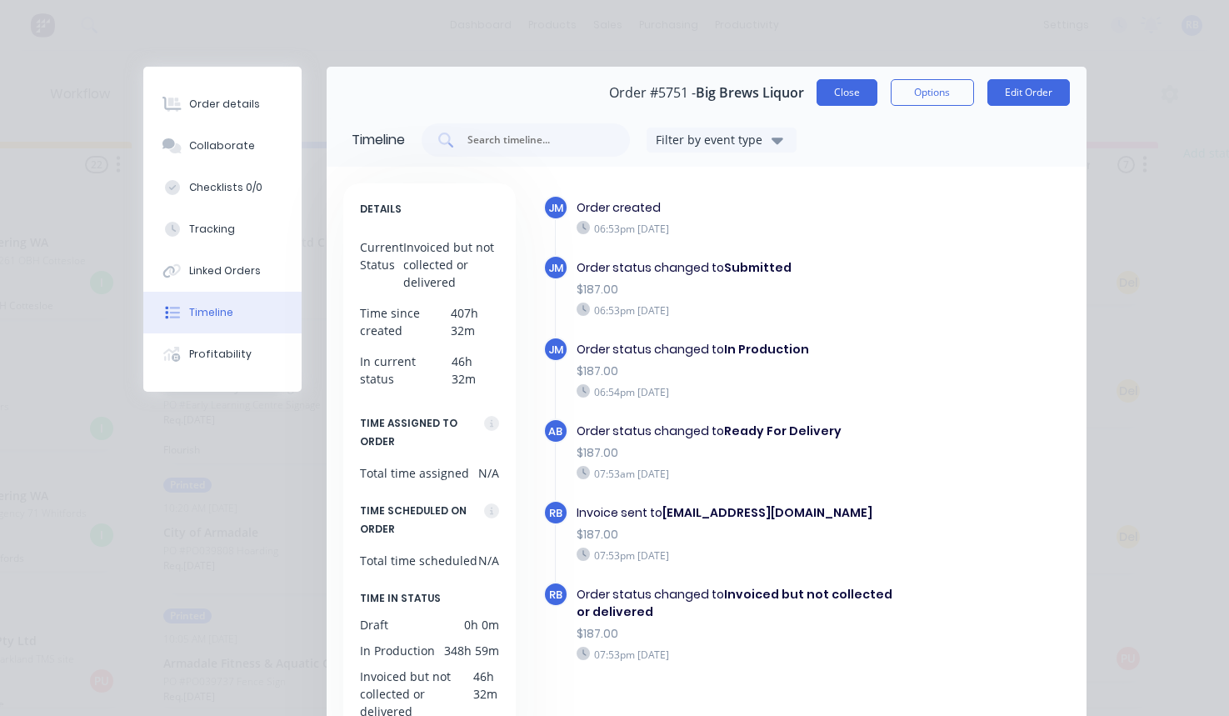
scroll to position [0, 0]
click at [843, 95] on button "Close" at bounding box center [847, 92] width 61 height 27
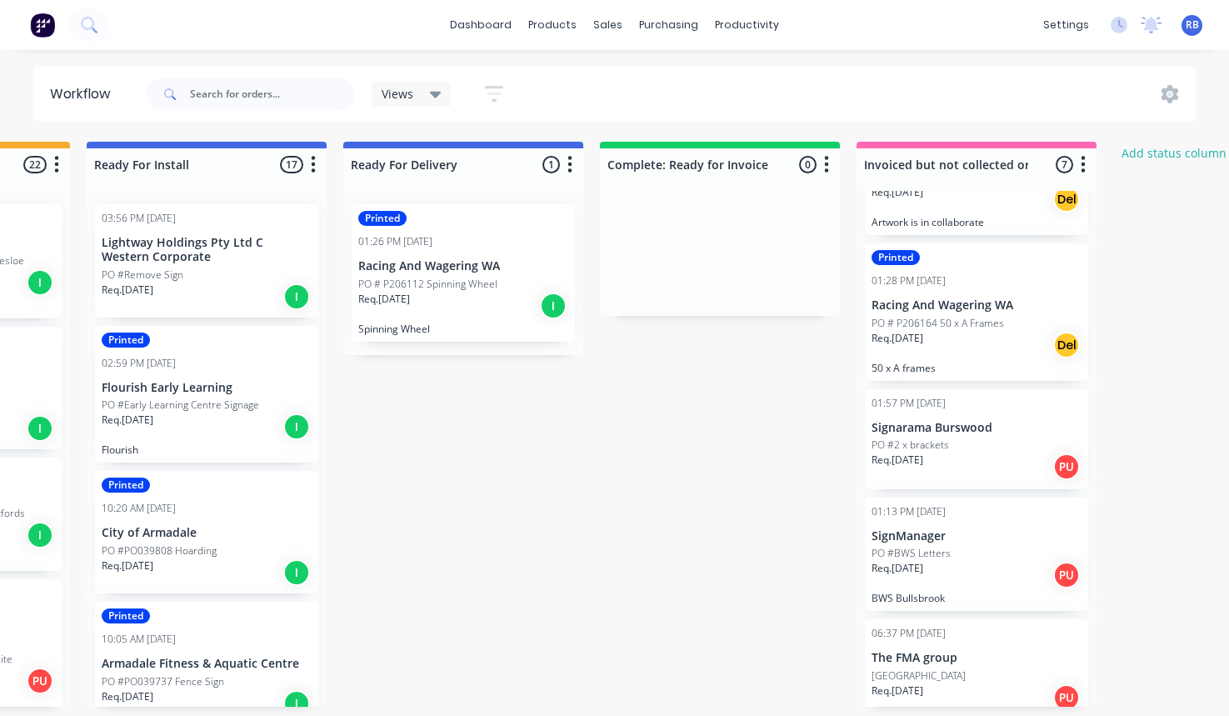
scroll to position [196, 0]
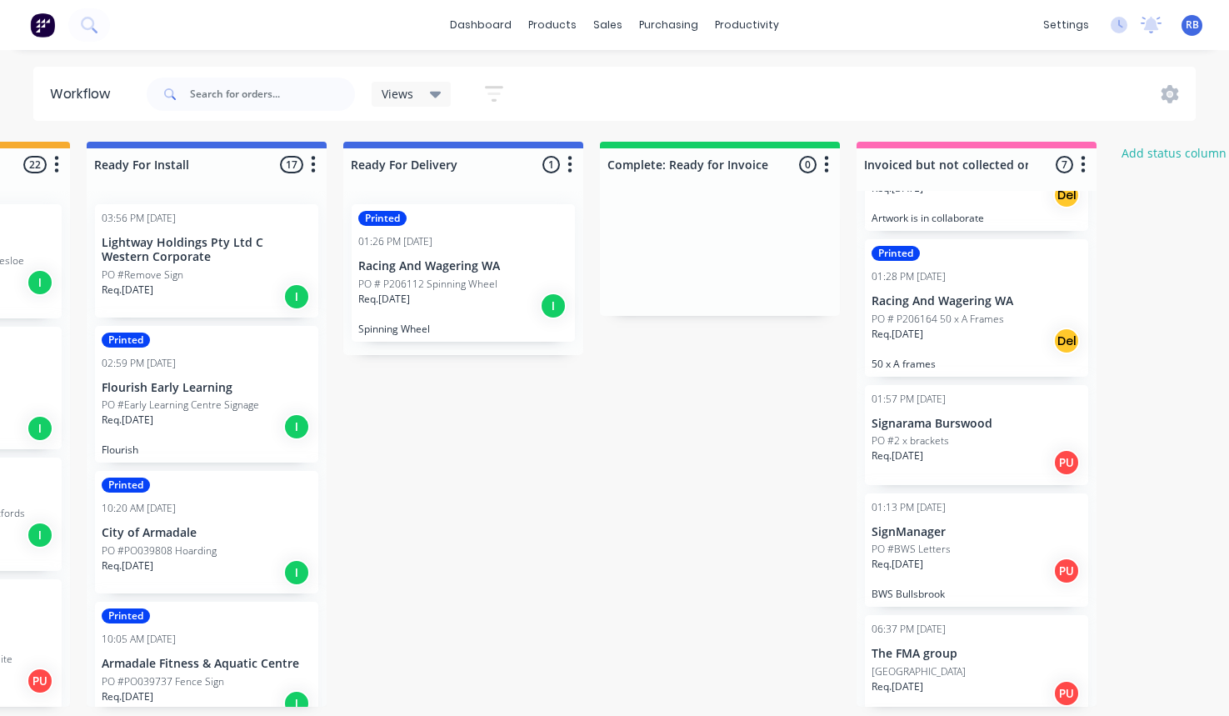
click at [985, 332] on div "Req. 26/09/25 Del" at bounding box center [977, 341] width 210 height 28
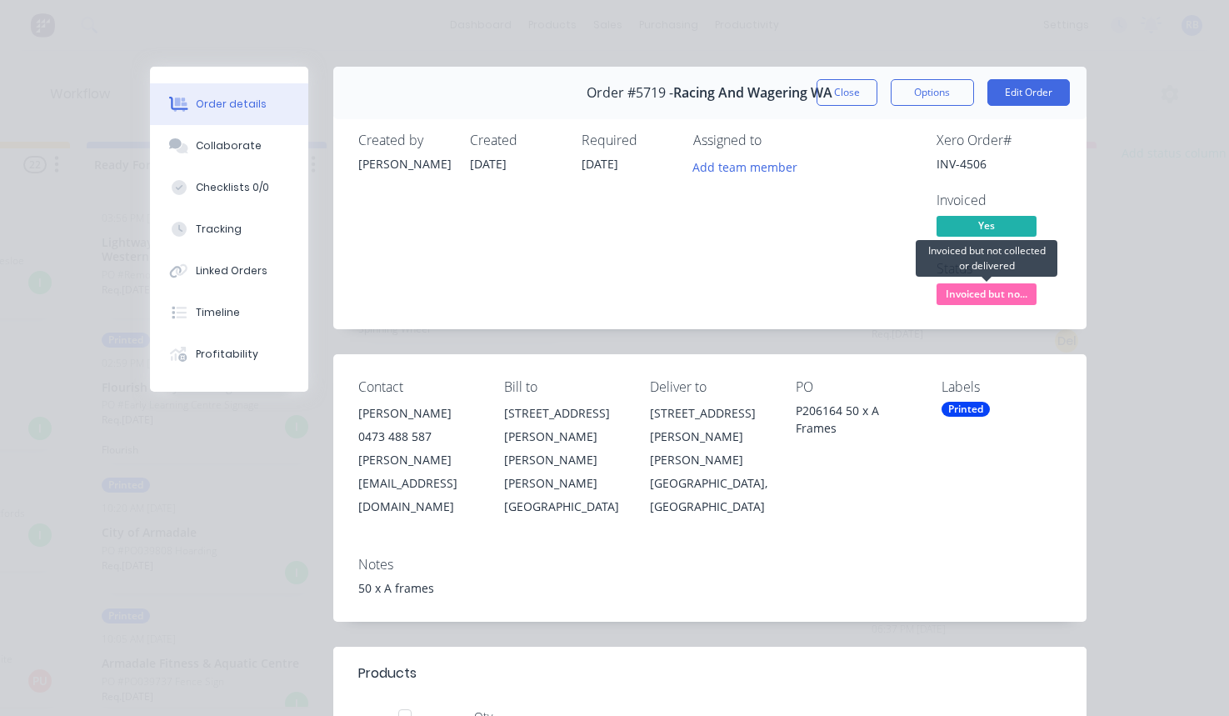
click at [984, 292] on span "Invoiced but no..." at bounding box center [987, 293] width 100 height 21
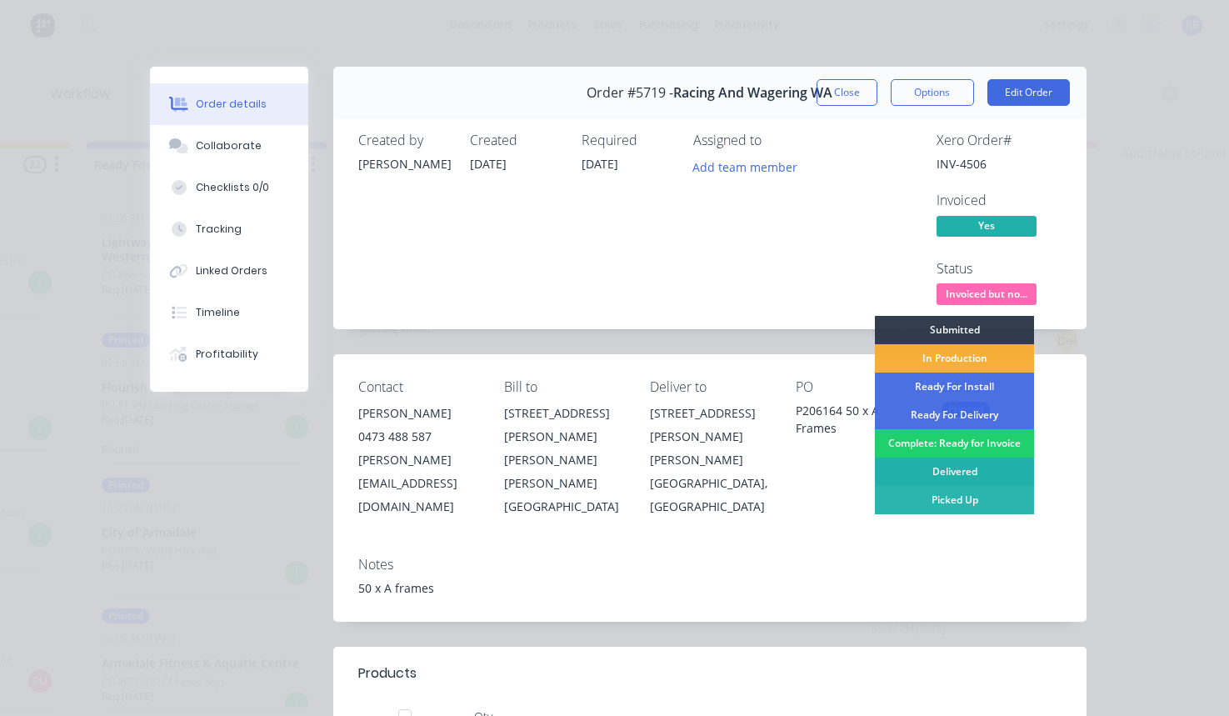
click at [945, 468] on div "Delivered" at bounding box center [954, 472] width 159 height 28
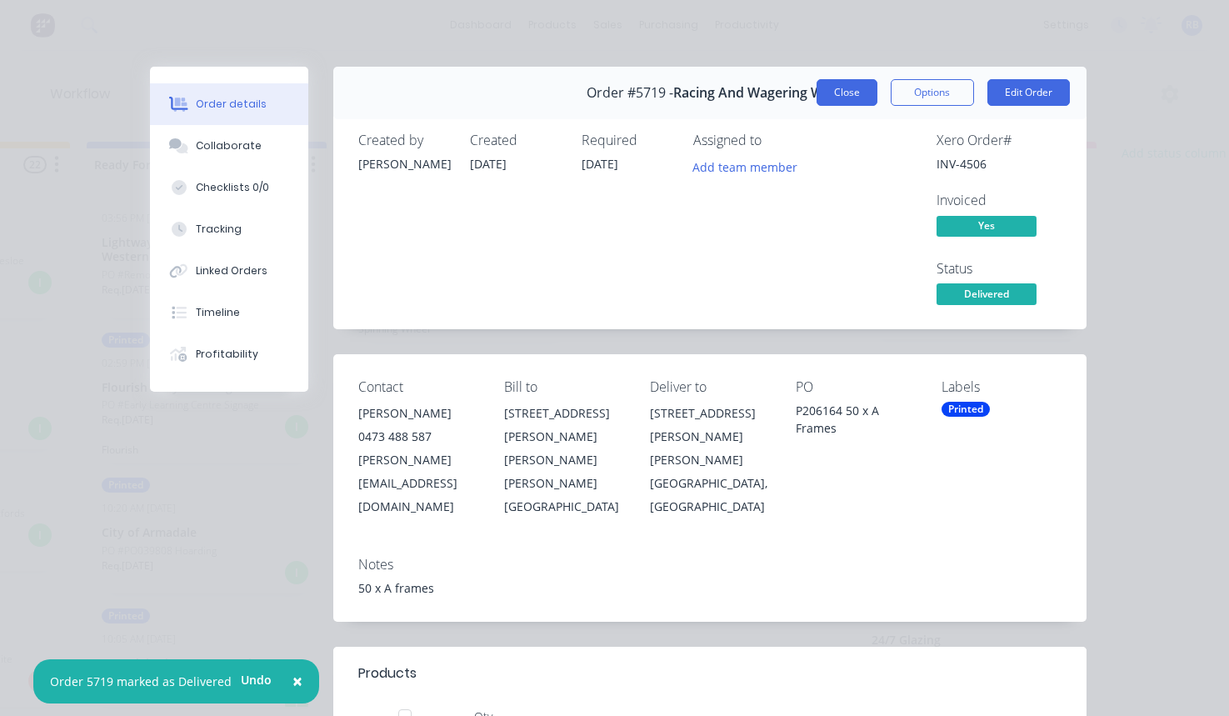
click at [848, 91] on button "Close" at bounding box center [847, 92] width 61 height 27
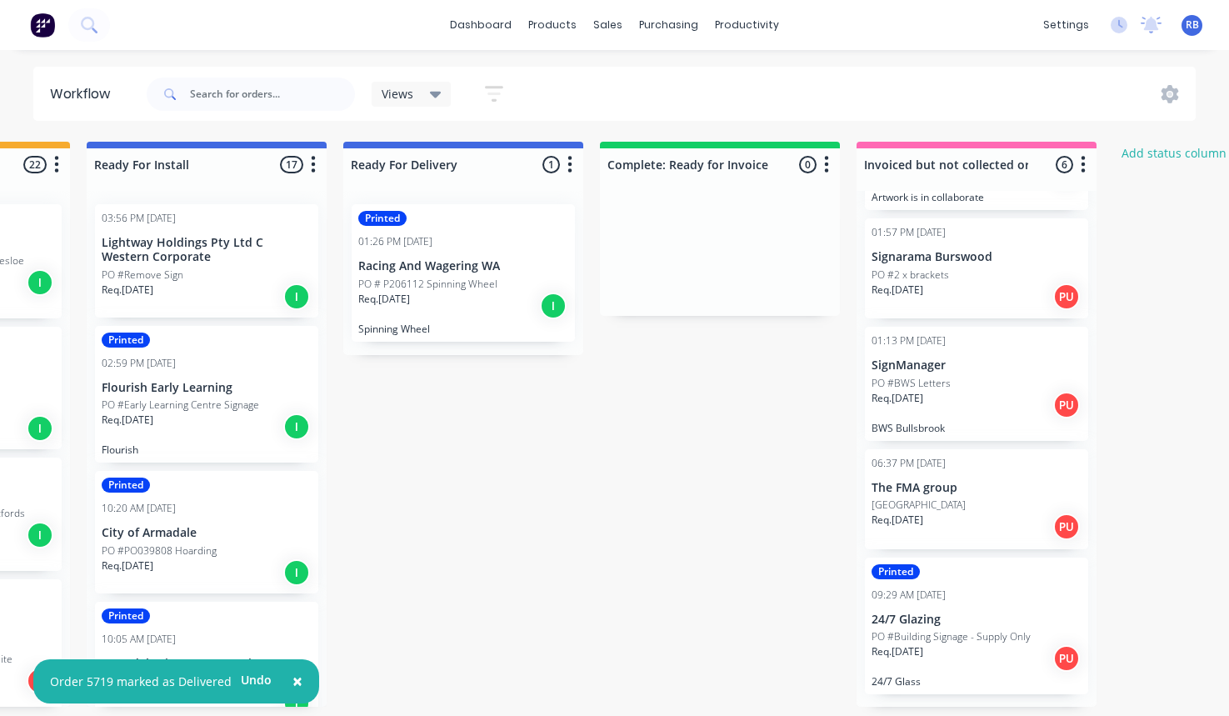
scroll to position [216, 0]
click at [952, 494] on div "06:37 PM 25/08/25 The FMA group PO #Wellington Street Req. 25/08/25 PU" at bounding box center [976, 500] width 223 height 100
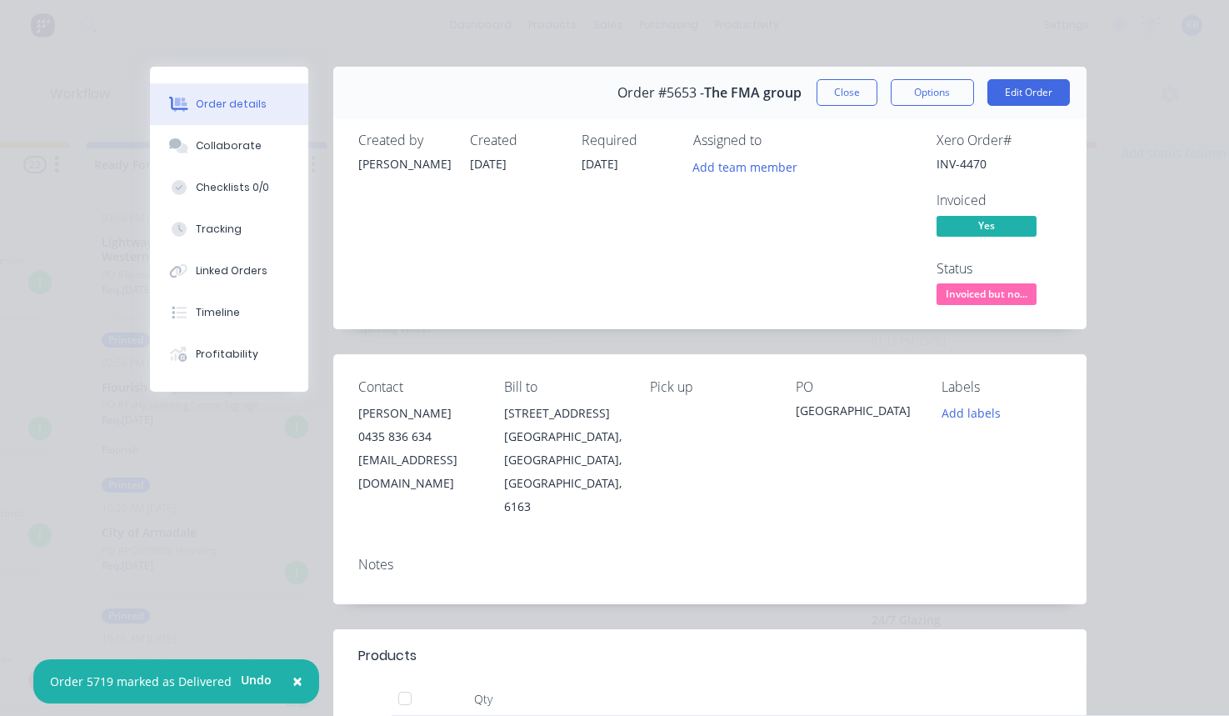
scroll to position [0, 0]
click at [984, 292] on span "Invoiced but no..." at bounding box center [987, 293] width 100 height 21
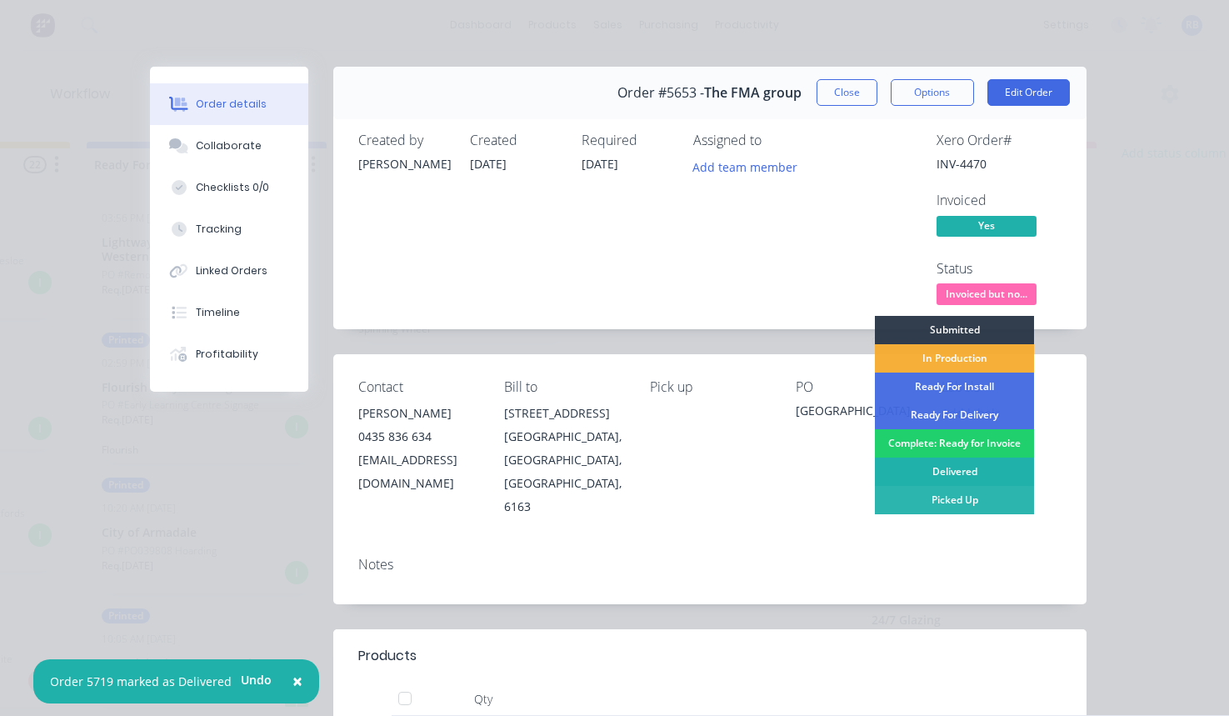
click at [977, 470] on div "Delivered" at bounding box center [954, 472] width 159 height 28
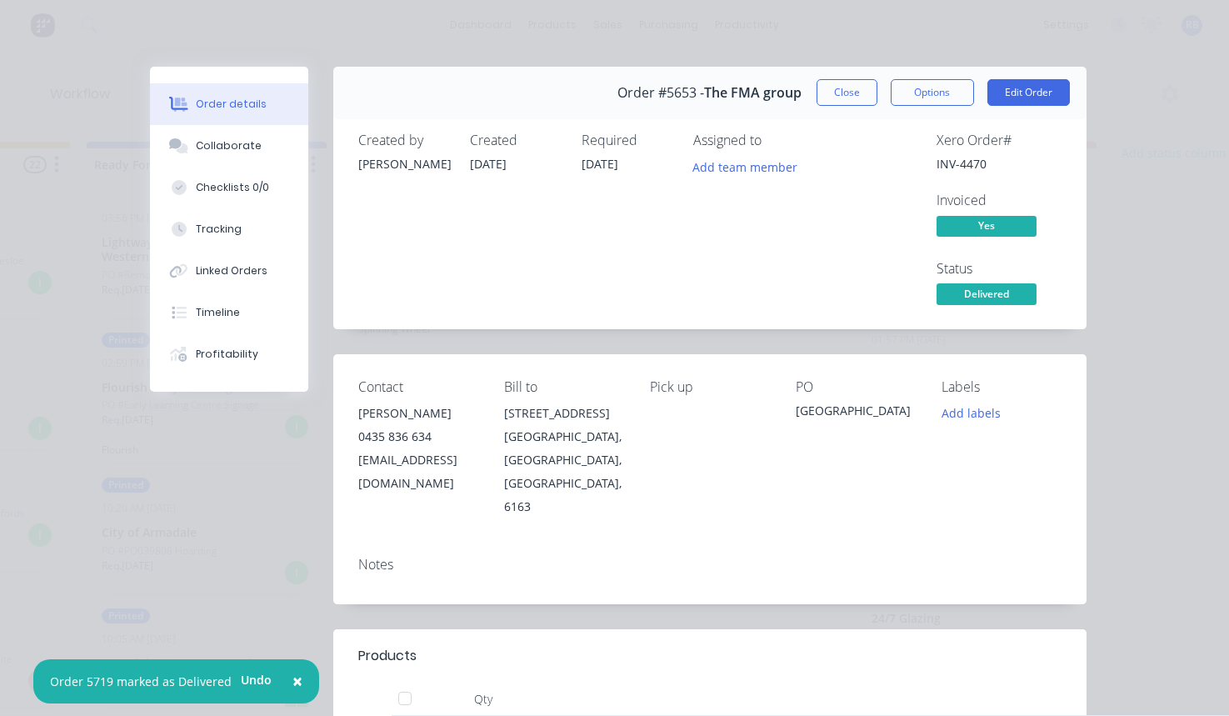
scroll to position [108, 0]
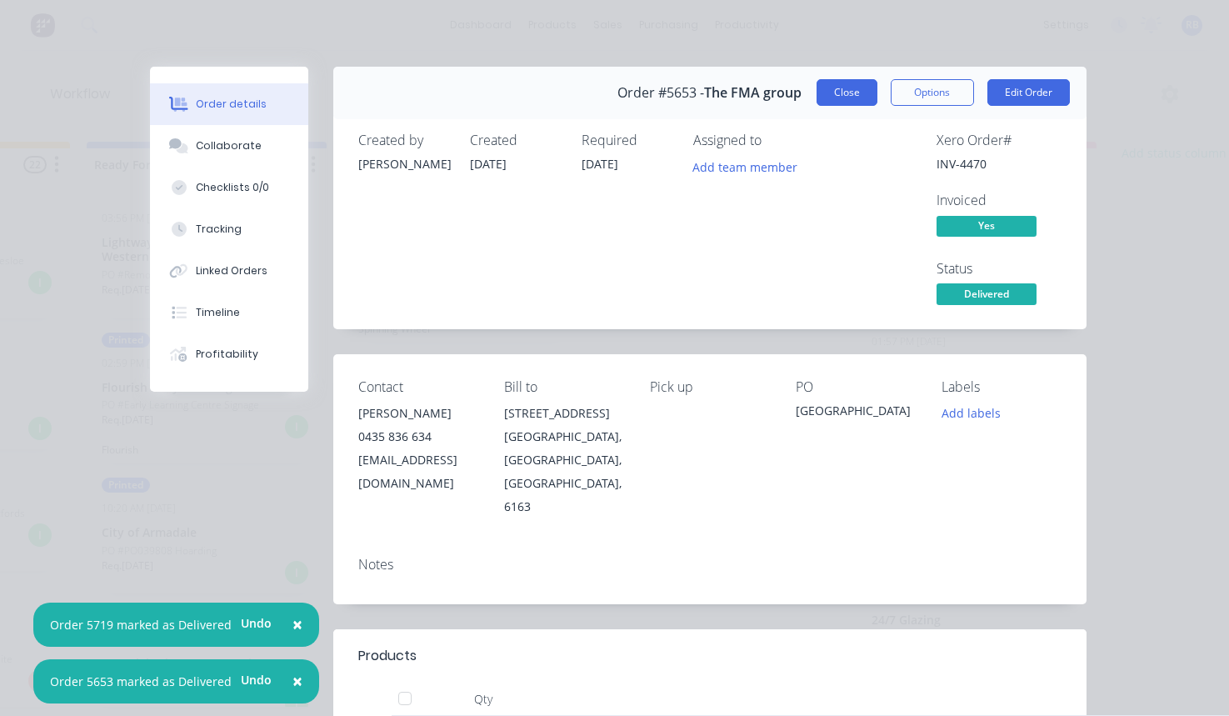
click at [856, 92] on button "Close" at bounding box center [847, 92] width 61 height 27
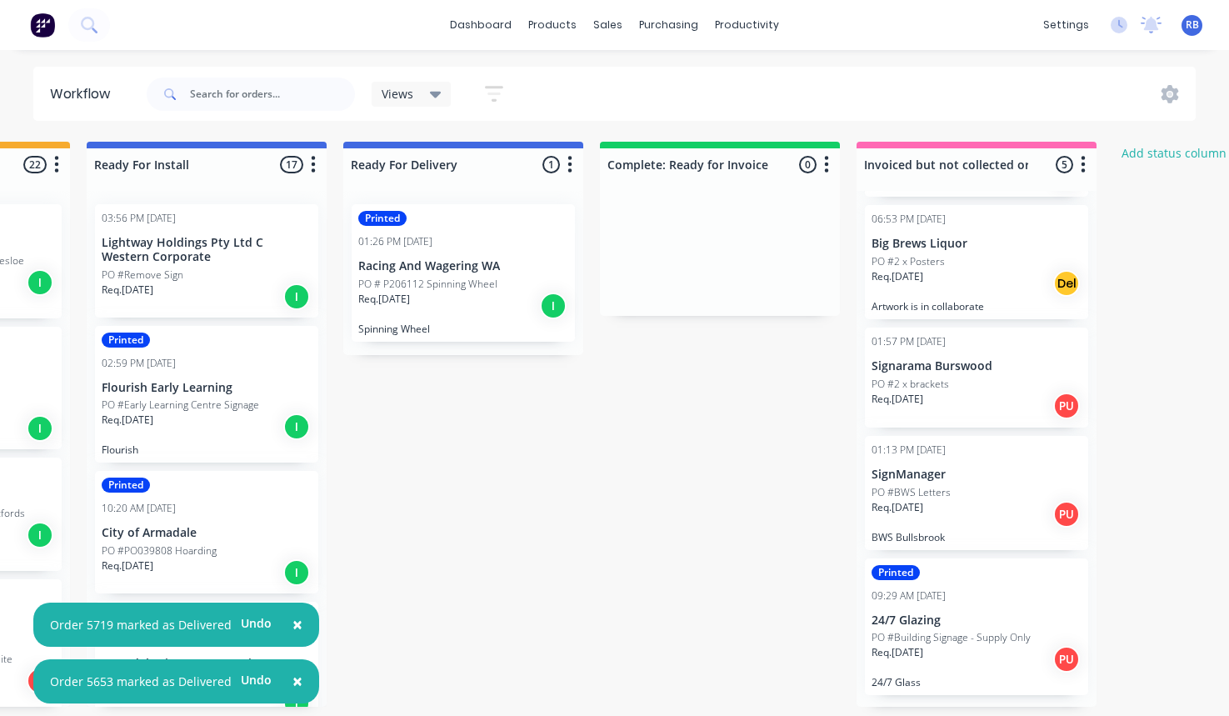
scroll to position [0, 463]
click at [968, 593] on div "09:29 AM [DATE]" at bounding box center [977, 595] width 210 height 15
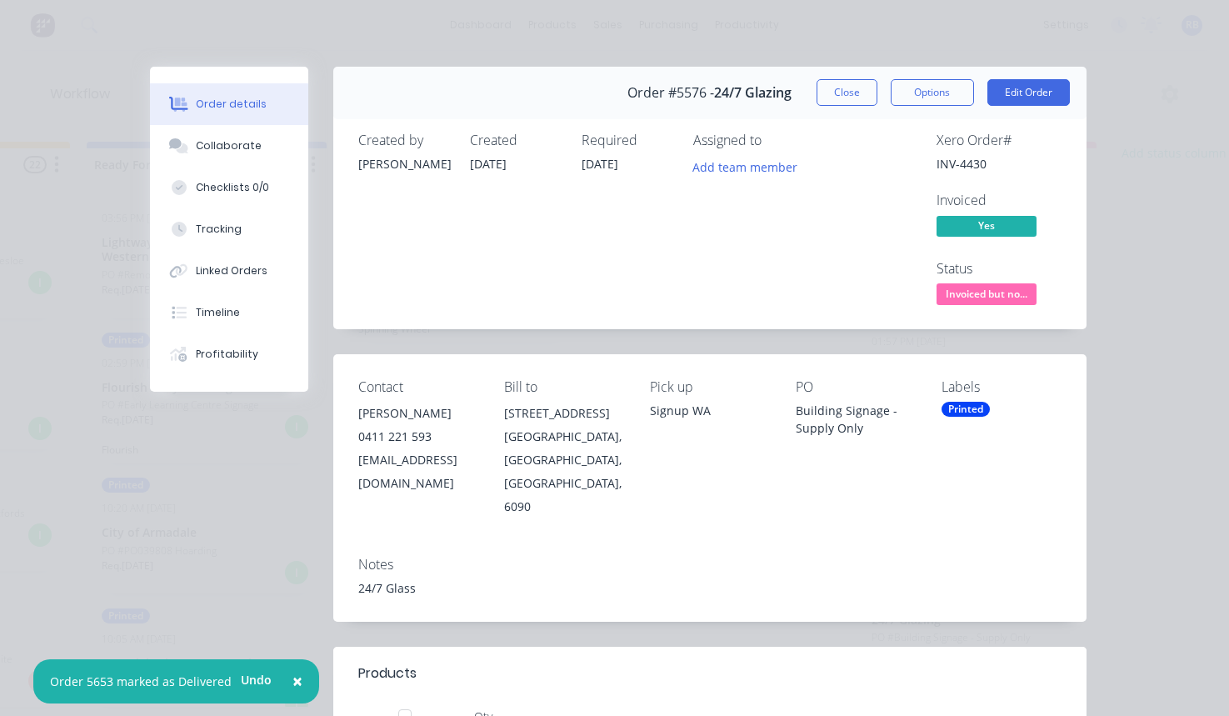
click at [985, 296] on span "Invoiced but no..." at bounding box center [987, 293] width 100 height 21
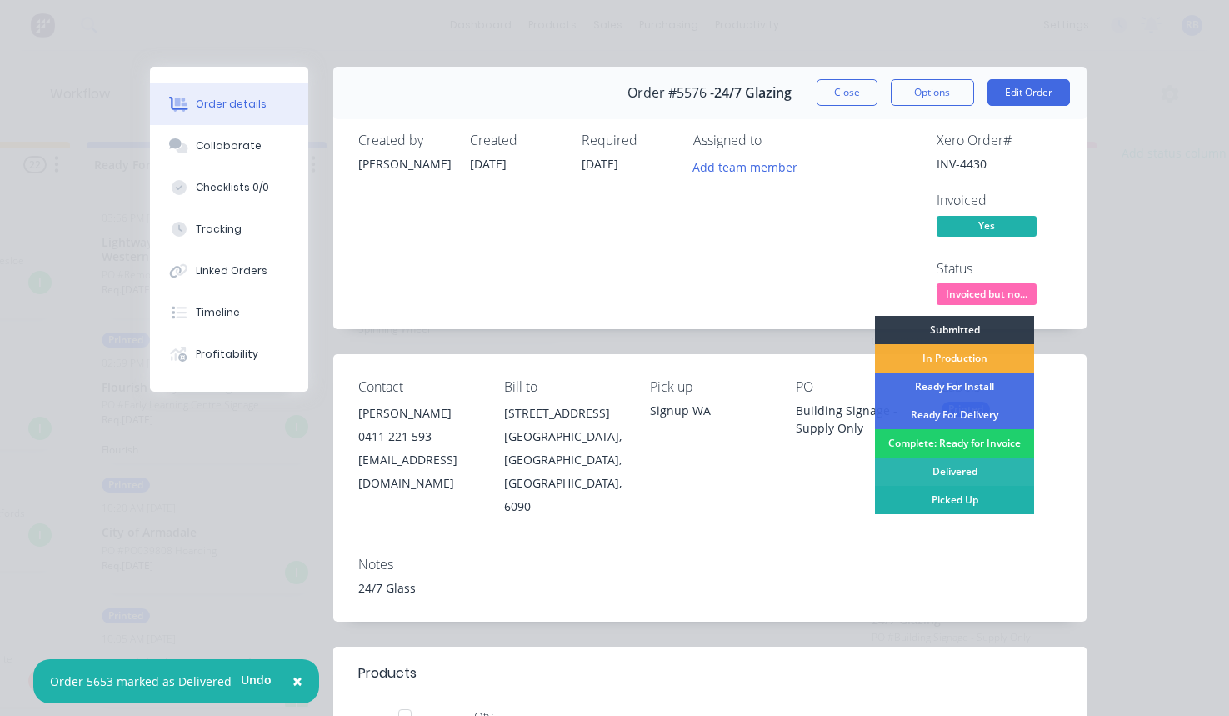
click at [945, 493] on div "Picked Up" at bounding box center [954, 500] width 159 height 28
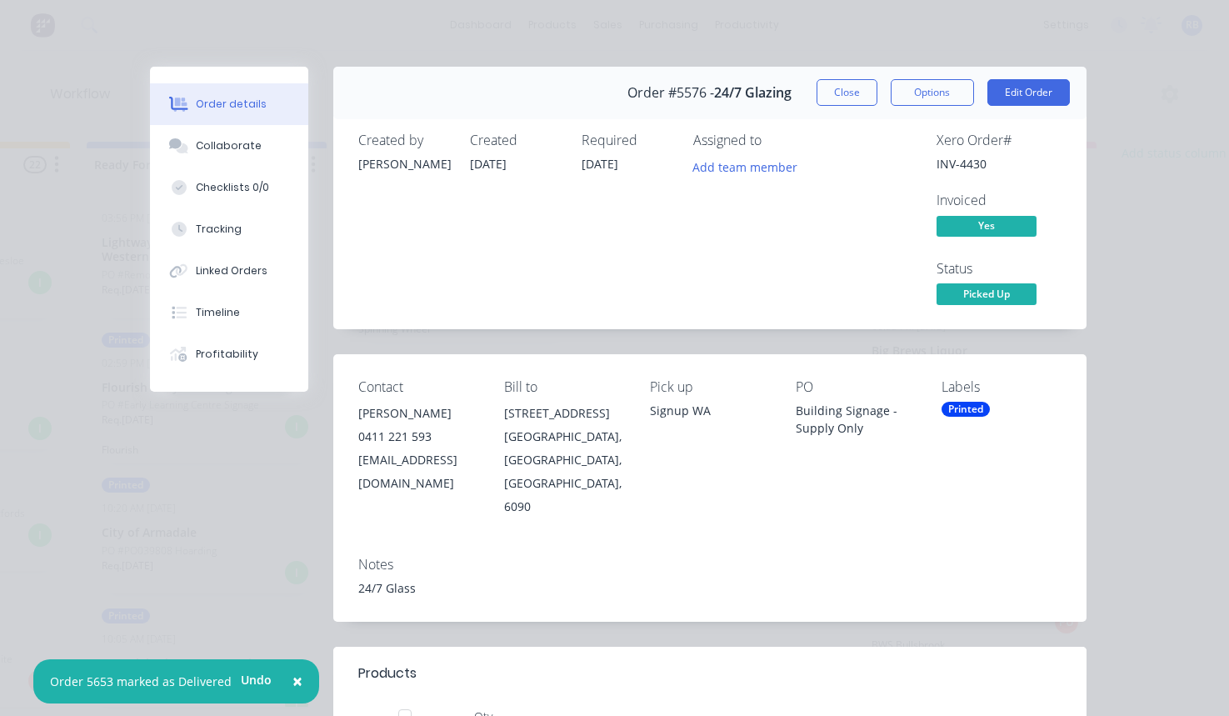
scroll to position [0, 0]
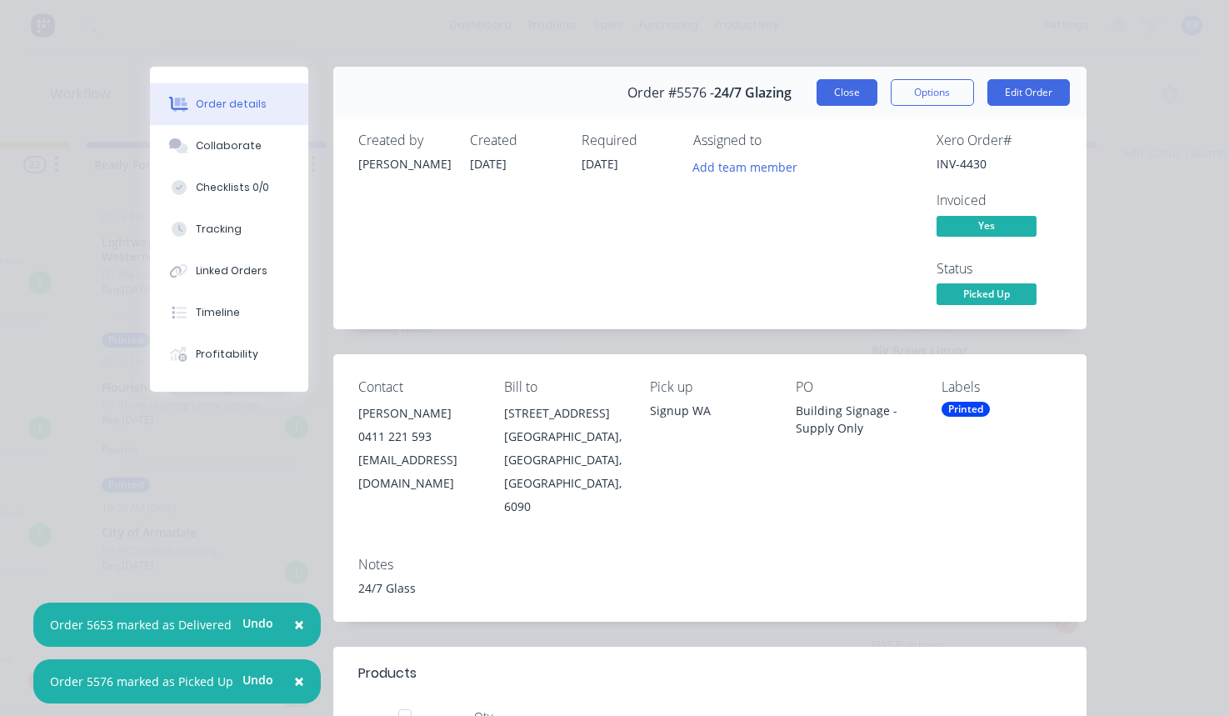
click at [847, 88] on button "Close" at bounding box center [847, 92] width 61 height 27
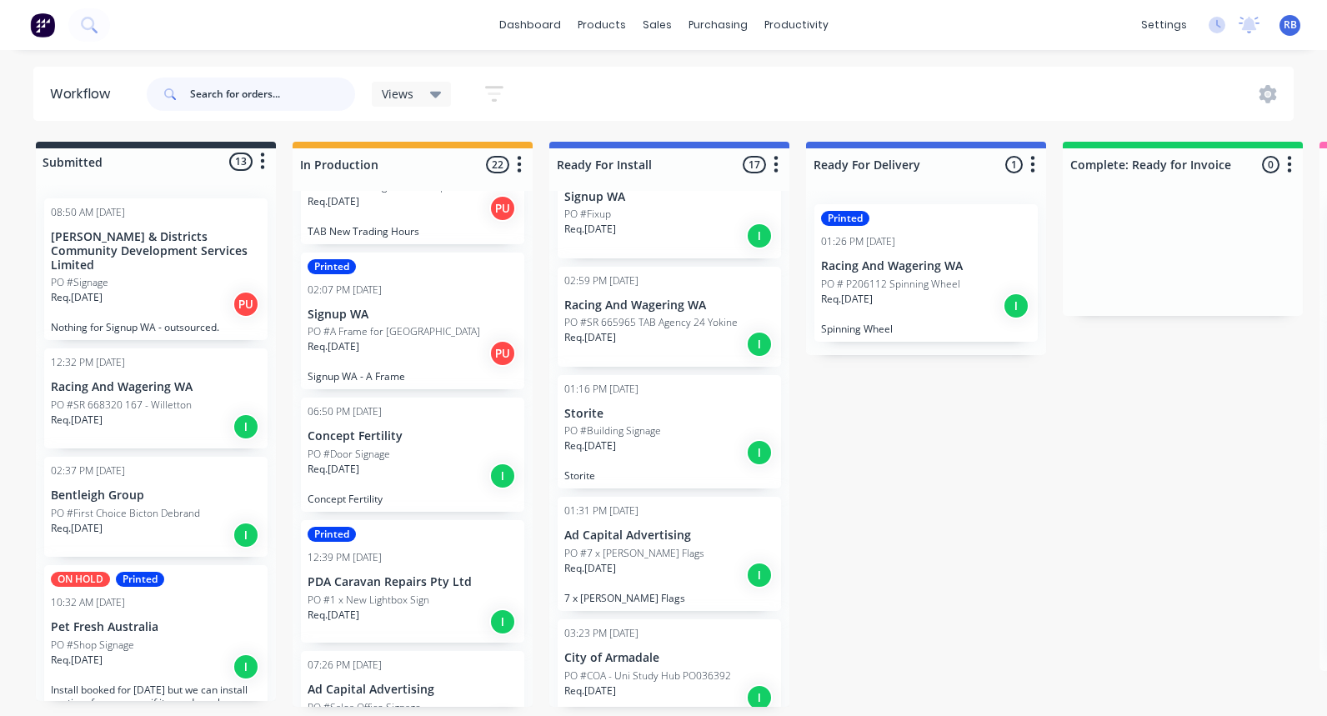
click at [248, 96] on input "text" at bounding box center [272, 94] width 165 height 33
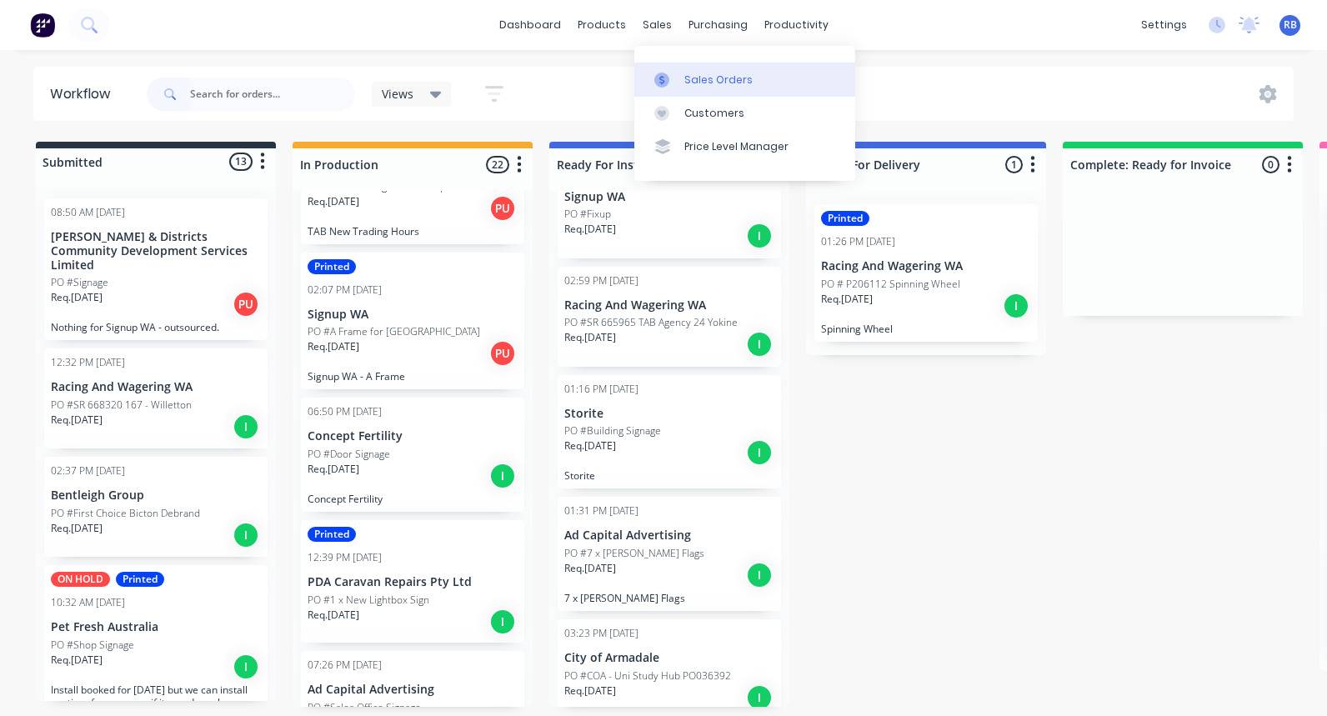
click at [723, 73] on div "Sales Orders" at bounding box center [718, 80] width 68 height 15
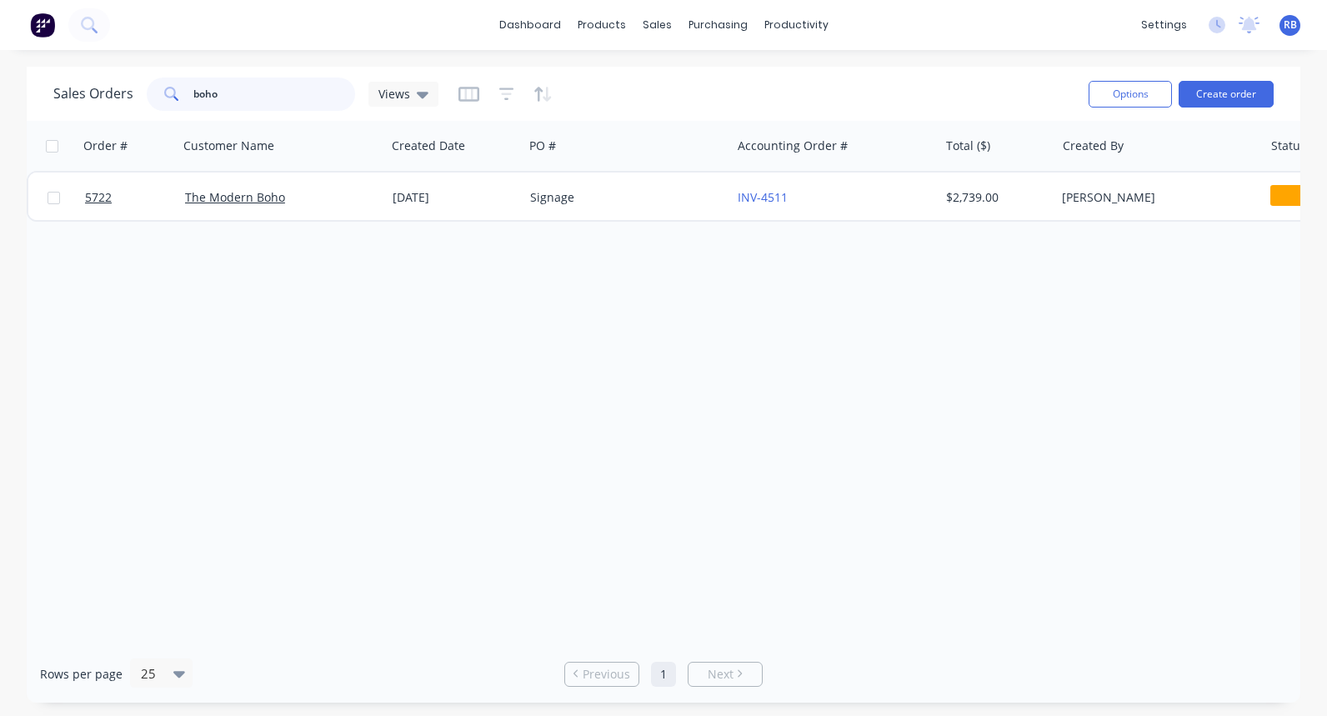
click at [235, 93] on input "boho" at bounding box center [274, 94] width 163 height 33
drag, startPoint x: 258, startPoint y: 93, endPoint x: 151, endPoint y: 93, distance: 106.7
click at [151, 93] on div "boho" at bounding box center [251, 94] width 208 height 33
type input "fabricated"
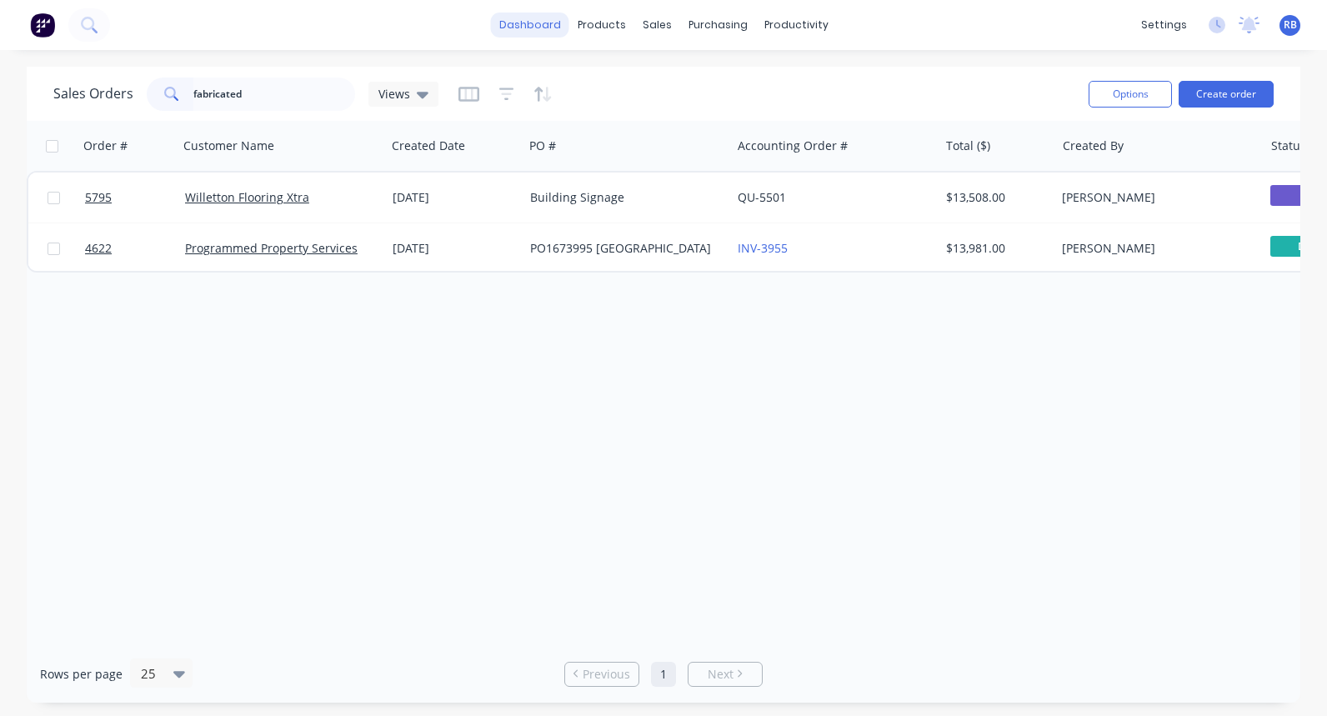
click at [527, 25] on link "dashboard" at bounding box center [530, 25] width 78 height 25
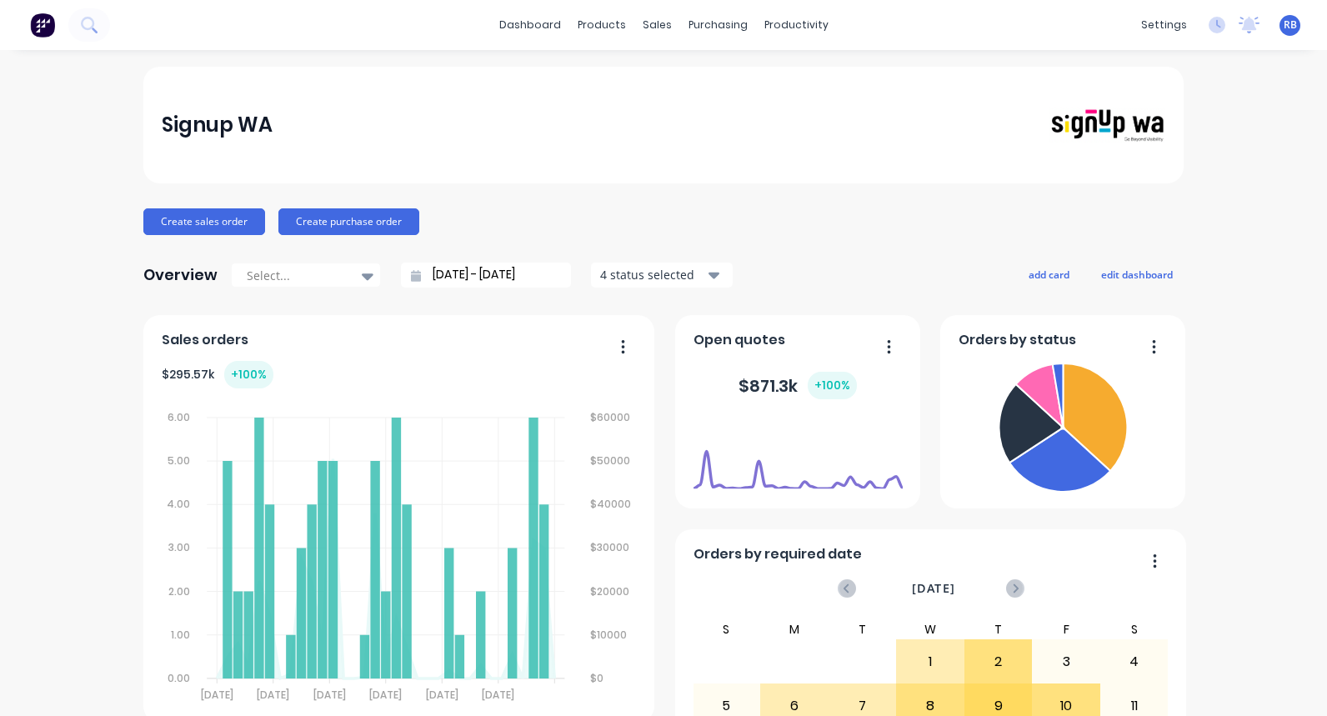
click at [1228, 27] on div "RB Signup WA Rachel Bye Administrator Profile Sign out" at bounding box center [1289, 25] width 21 height 21
click at [1228, 24] on span "RB" at bounding box center [1289, 25] width 13 height 15
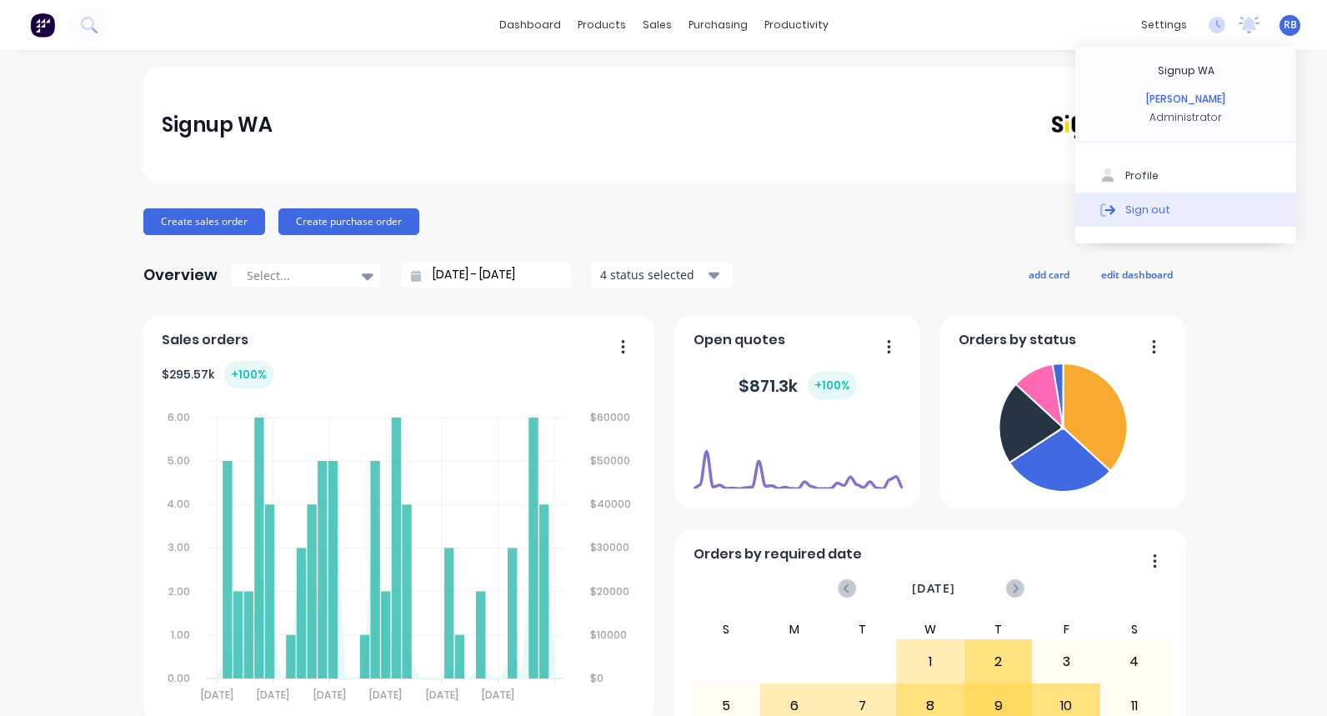
click at [1152, 215] on div "Sign out" at bounding box center [1147, 209] width 45 height 15
